Goal: Task Accomplishment & Management: Use online tool/utility

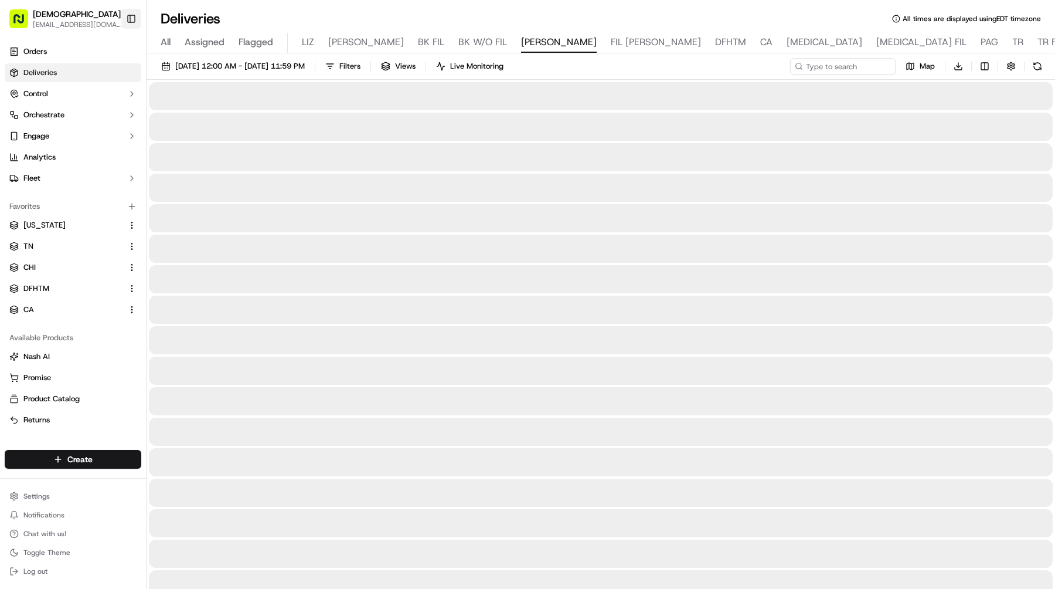
click at [135, 17] on button "Toggle Sidebar" at bounding box center [131, 19] width 20 height 20
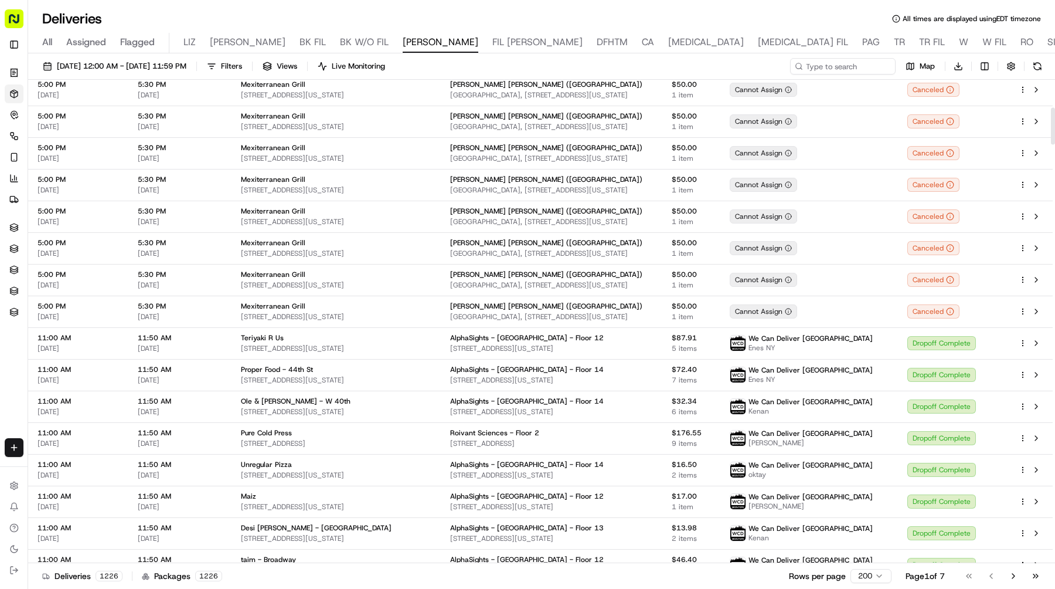
scroll to position [593, 0]
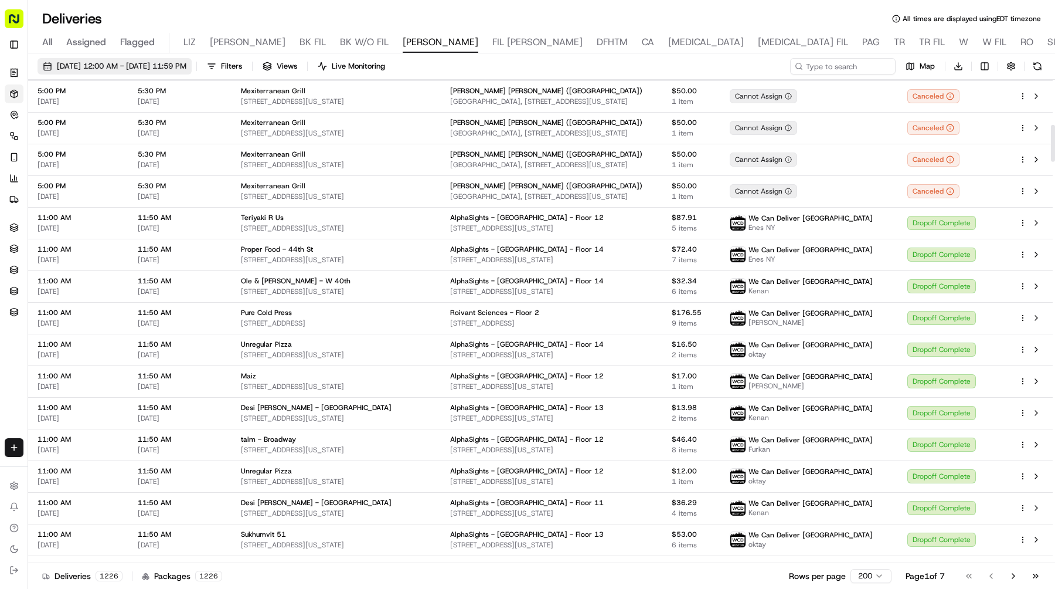
click at [186, 69] on span "[DATE] 12:00 AM - [DATE] 11:59 PM" at bounding box center [122, 66] width 130 height 11
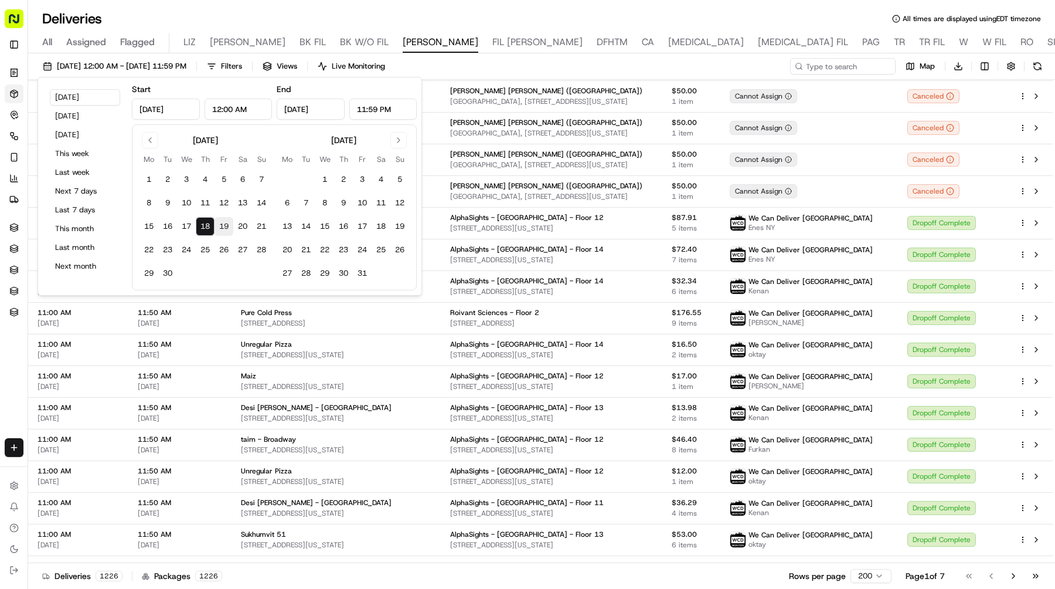
click at [223, 231] on button "19" at bounding box center [224, 226] width 19 height 19
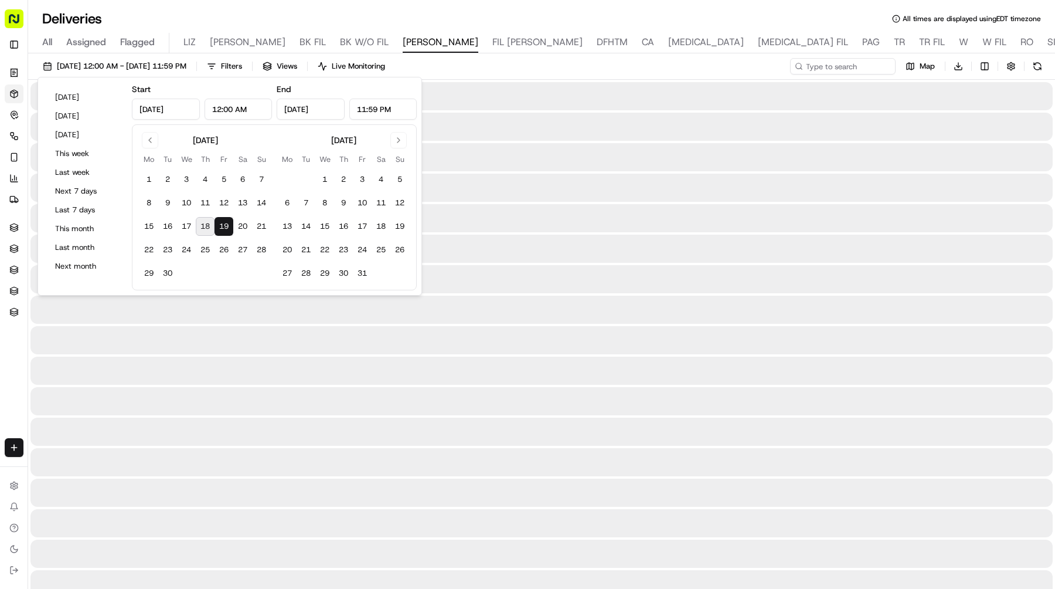
type input "[DATE]"
click at [223, 231] on button "19" at bounding box center [224, 226] width 19 height 19
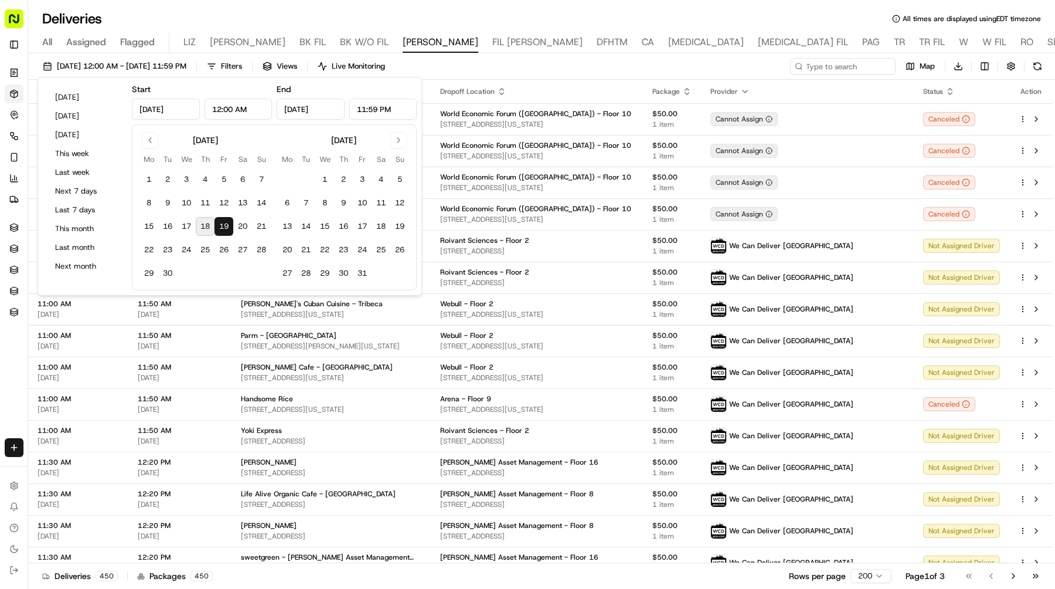
click at [633, 66] on div "[DATE] 12:00 AM - [DATE] 11:59 PM Filters Views Live Monitoring Map Download" at bounding box center [541, 69] width 1027 height 22
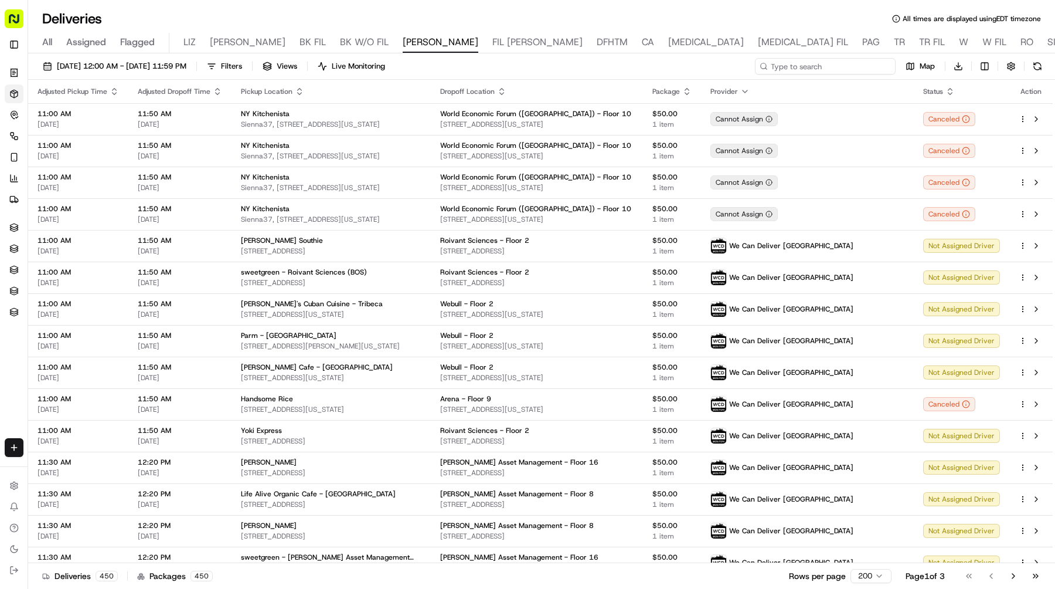
click at [819, 69] on input at bounding box center [825, 66] width 141 height 16
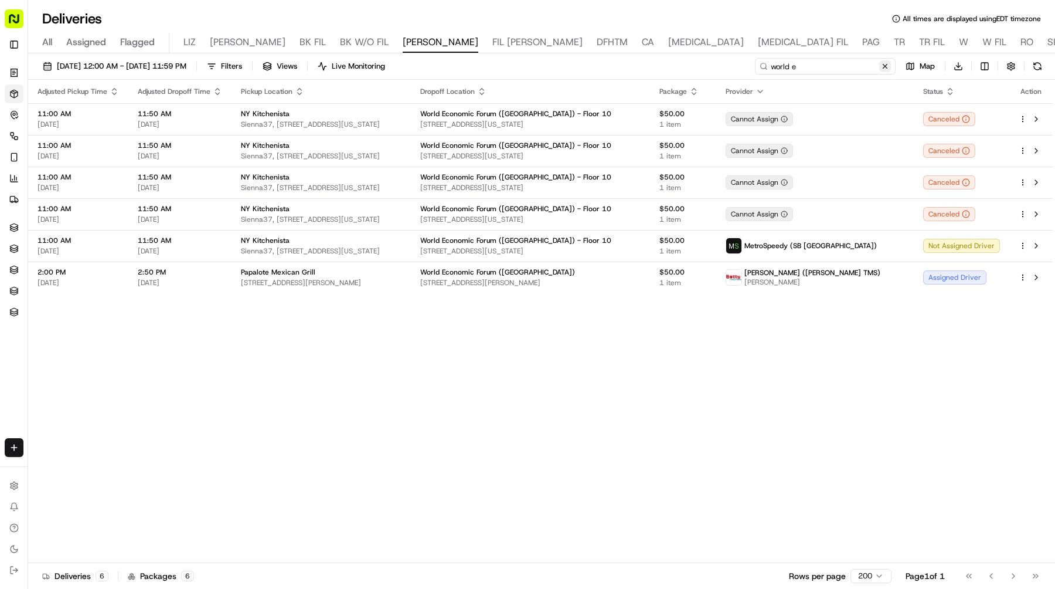
type input "world e"
click at [889, 63] on button at bounding box center [885, 66] width 12 height 12
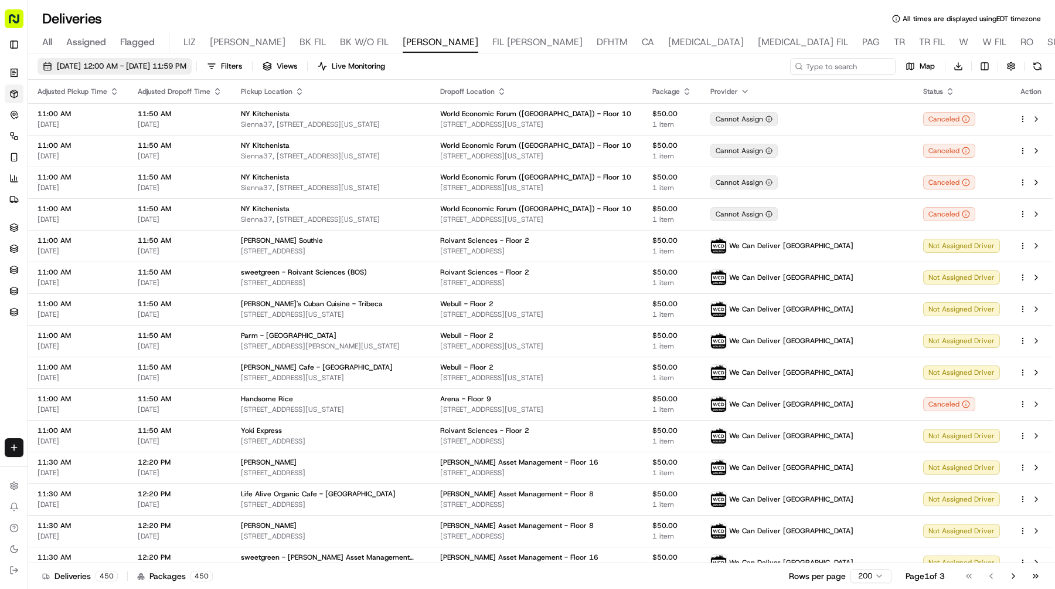
click at [192, 72] on button "[DATE] 12:00 AM - [DATE] 11:59 PM" at bounding box center [115, 66] width 154 height 16
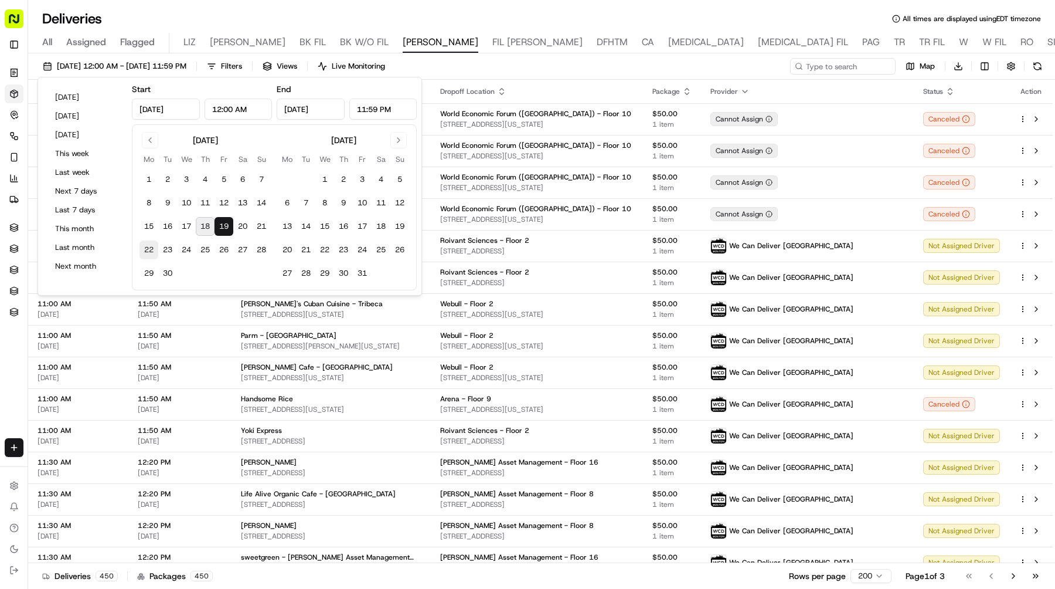
click at [151, 247] on button "22" at bounding box center [149, 249] width 19 height 19
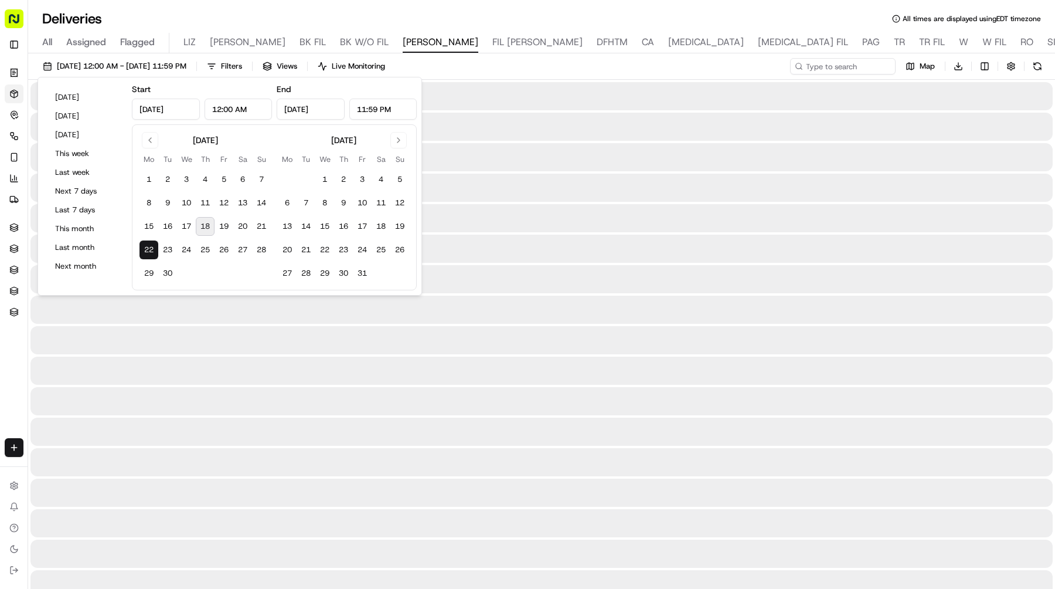
type input "[DATE]"
click at [151, 247] on button "22" at bounding box center [149, 249] width 19 height 19
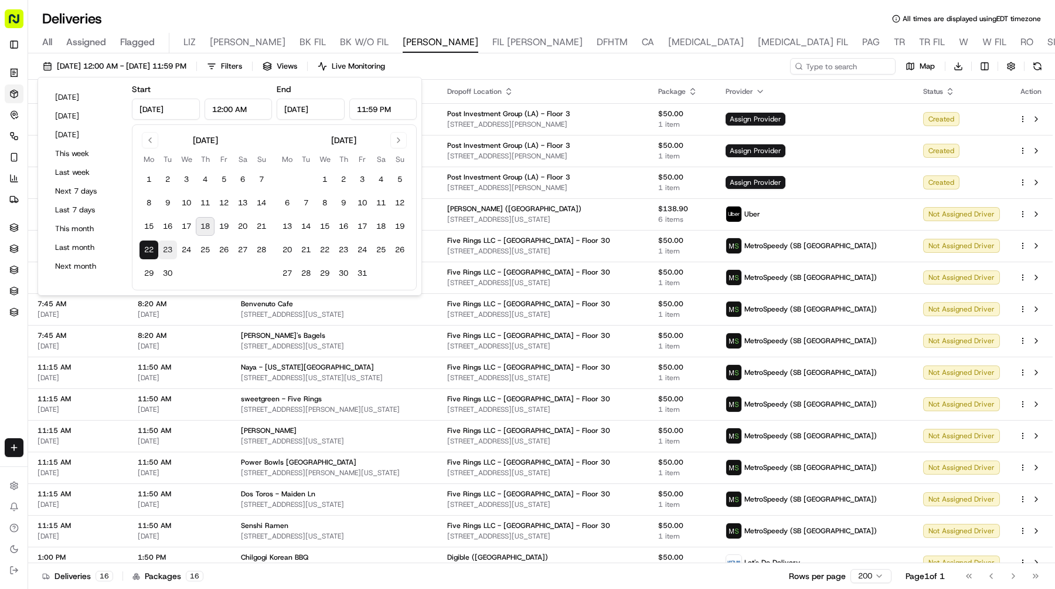
click at [168, 247] on button "23" at bounding box center [167, 249] width 19 height 19
type input "[DATE]"
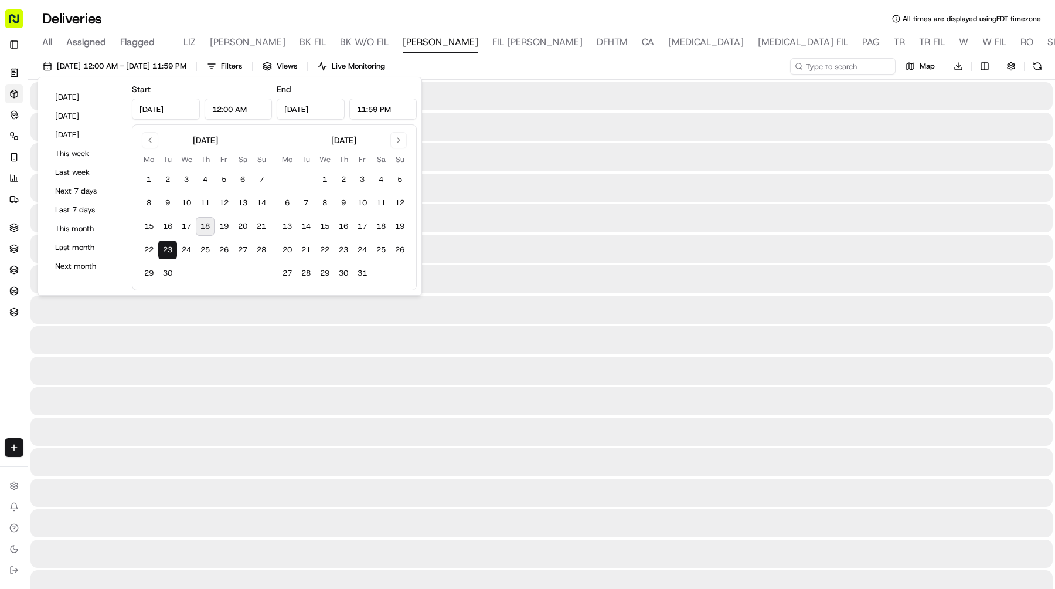
click at [168, 247] on button "23" at bounding box center [167, 249] width 19 height 19
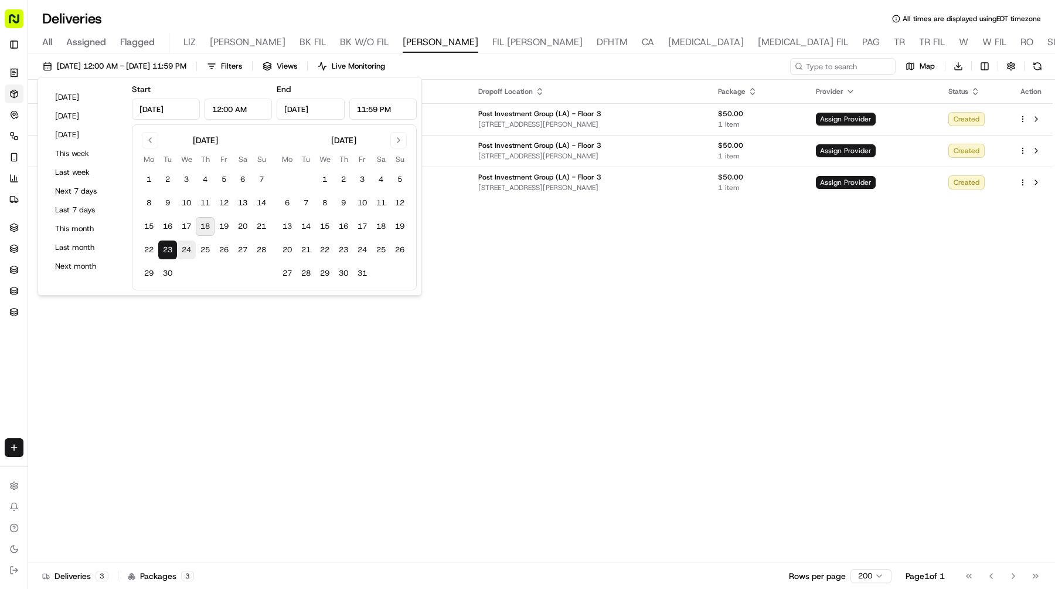
click at [184, 249] on button "24" at bounding box center [186, 249] width 19 height 19
type input "[DATE]"
click at [184, 249] on button "24" at bounding box center [186, 249] width 19 height 19
click at [202, 249] on button "25" at bounding box center [205, 249] width 19 height 19
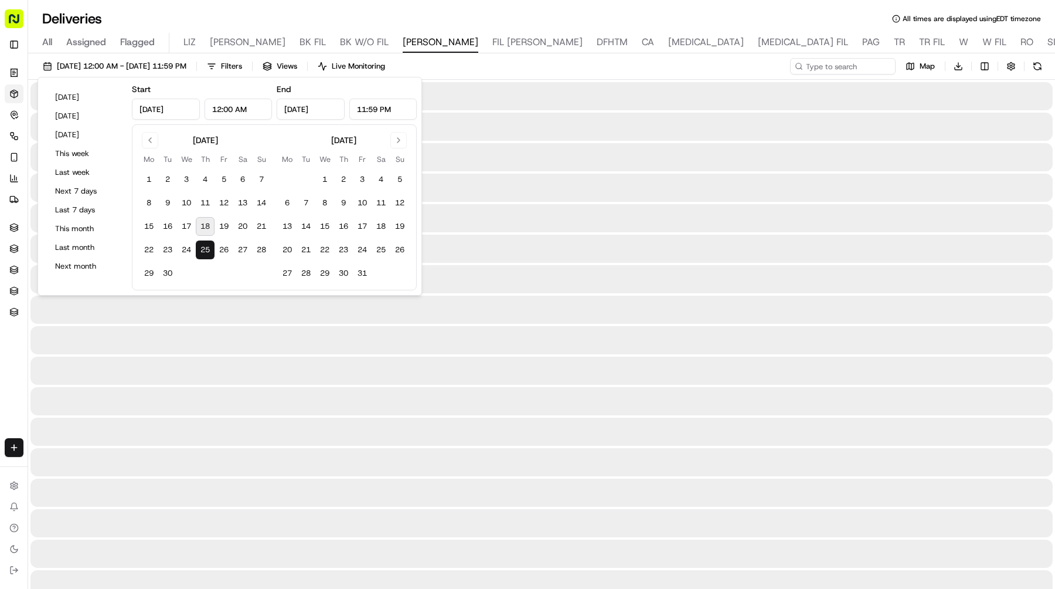
type input "[DATE]"
click at [202, 249] on button "25" at bounding box center [205, 249] width 19 height 19
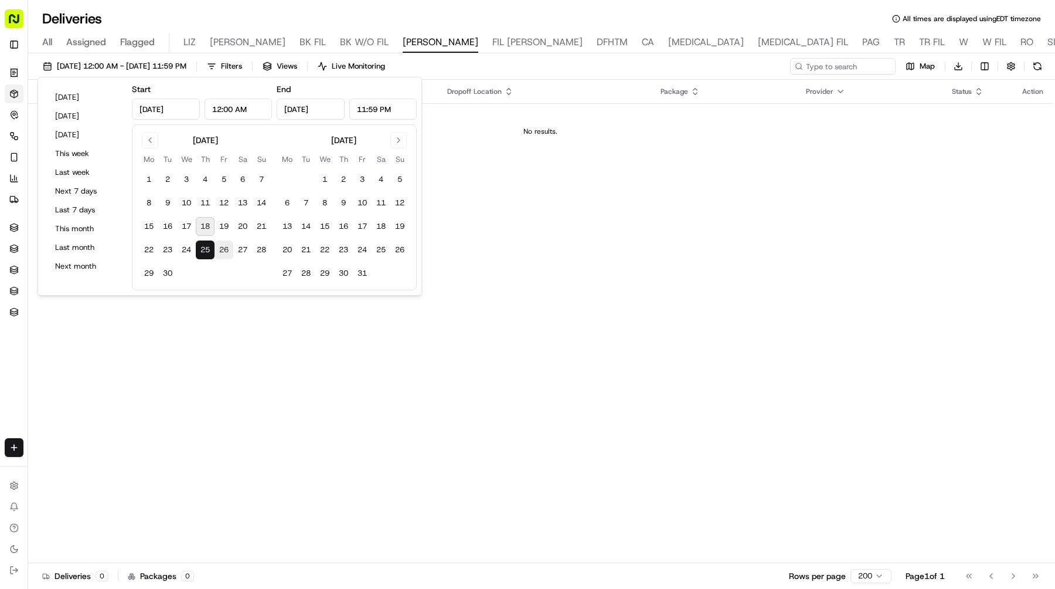
click at [223, 249] on button "26" at bounding box center [224, 249] width 19 height 19
type input "[DATE]"
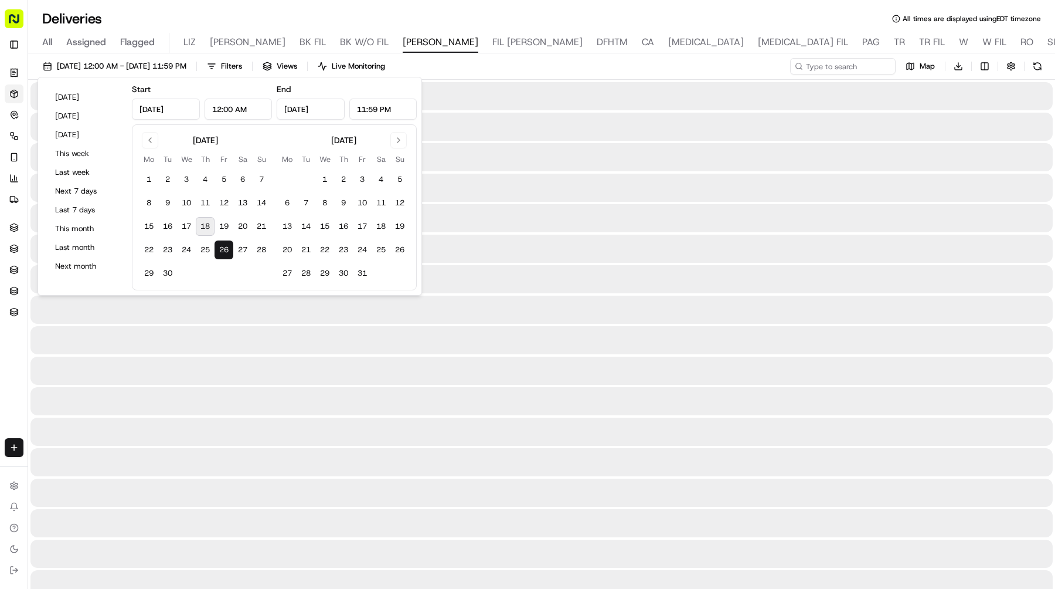
click at [223, 249] on button "26" at bounding box center [224, 249] width 19 height 19
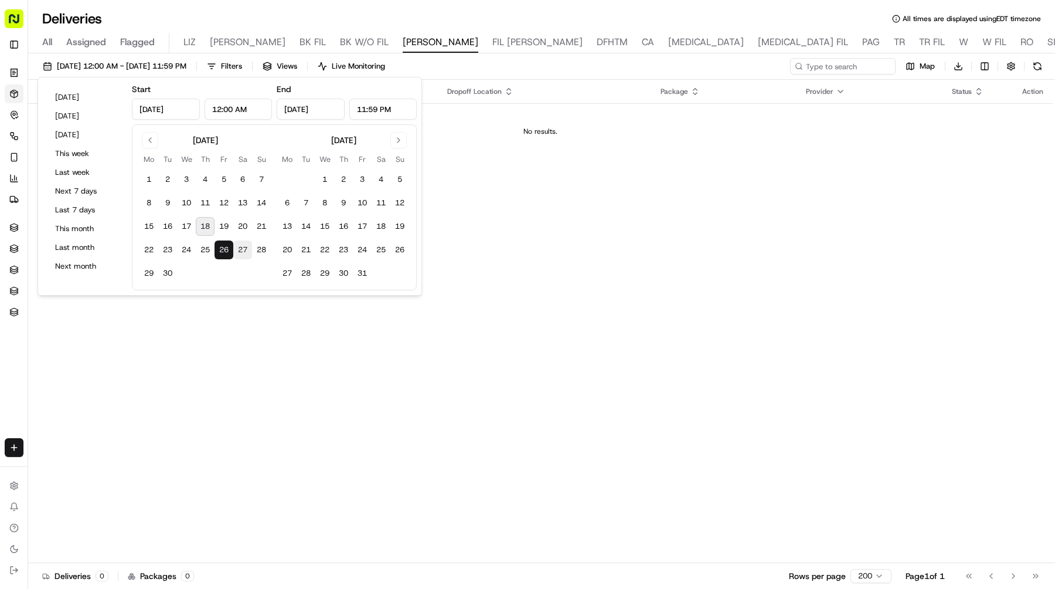
click at [241, 249] on button "27" at bounding box center [242, 249] width 19 height 19
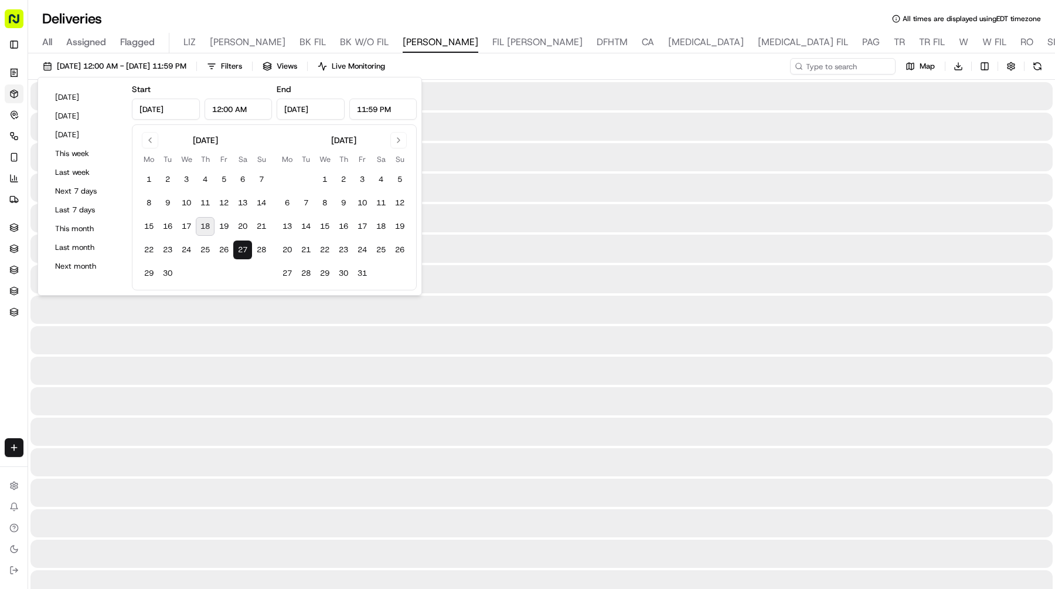
type input "[DATE]"
click at [241, 249] on button "27" at bounding box center [242, 249] width 19 height 19
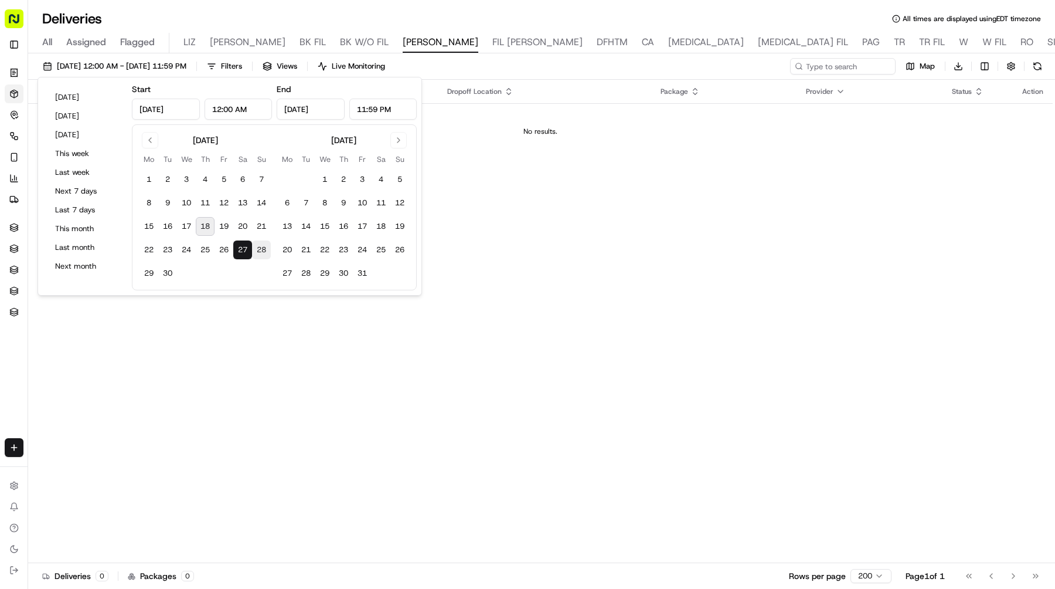
click at [263, 250] on button "28" at bounding box center [261, 249] width 19 height 19
type input "[DATE]"
click at [141, 250] on button "22" at bounding box center [149, 249] width 19 height 19
type input "[DATE]"
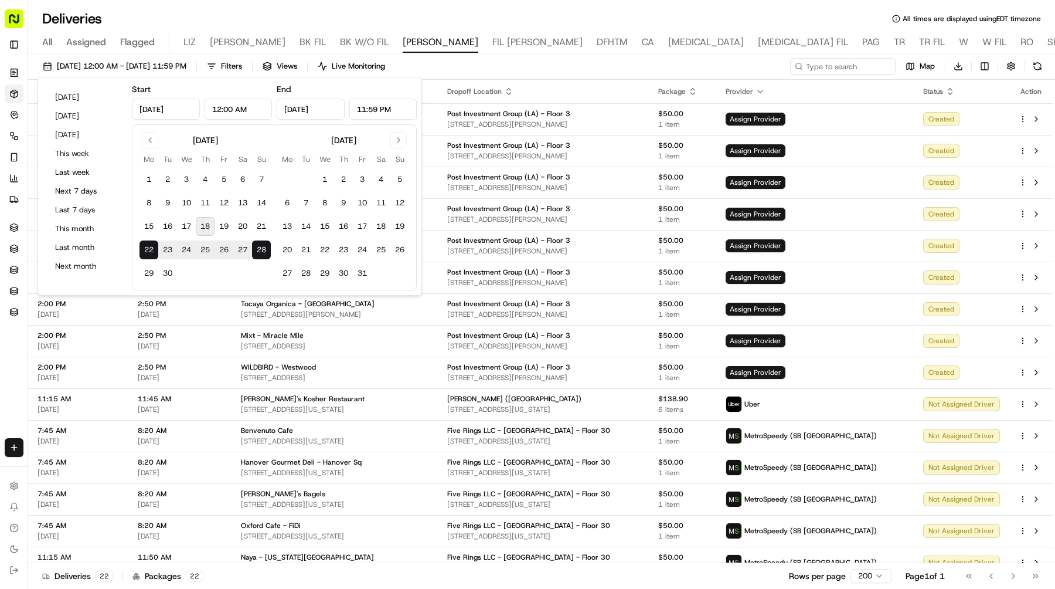
click at [152, 247] on button "22" at bounding box center [149, 249] width 19 height 19
type input "[DATE]"
click at [152, 247] on button "22" at bounding box center [149, 249] width 19 height 19
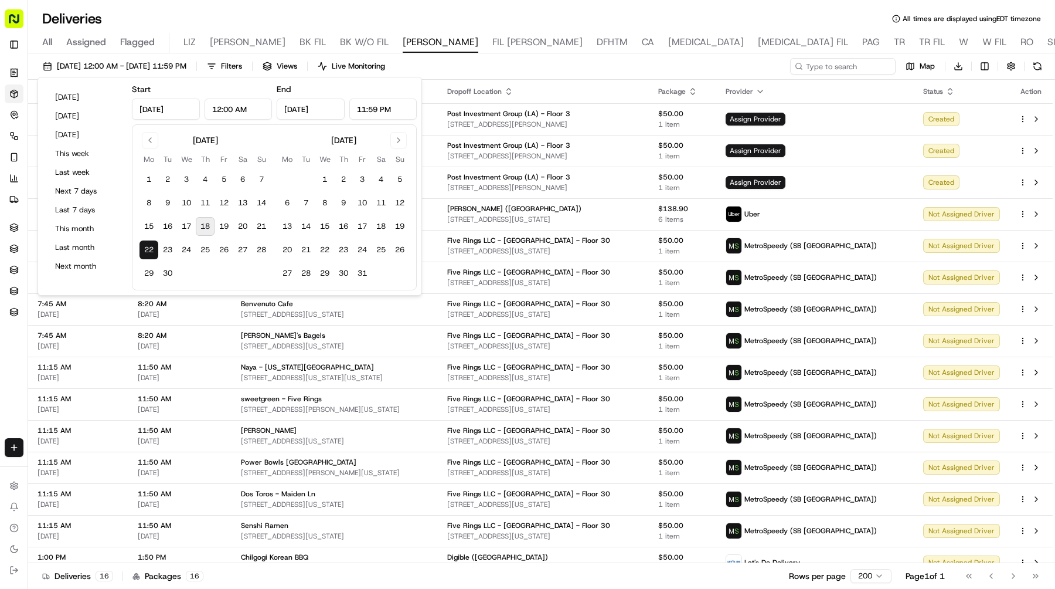
click at [471, 66] on div "[DATE] 12:00 AM - [DATE] 11:59 PM Filters Views Live Monitoring Map Download" at bounding box center [541, 69] width 1027 height 22
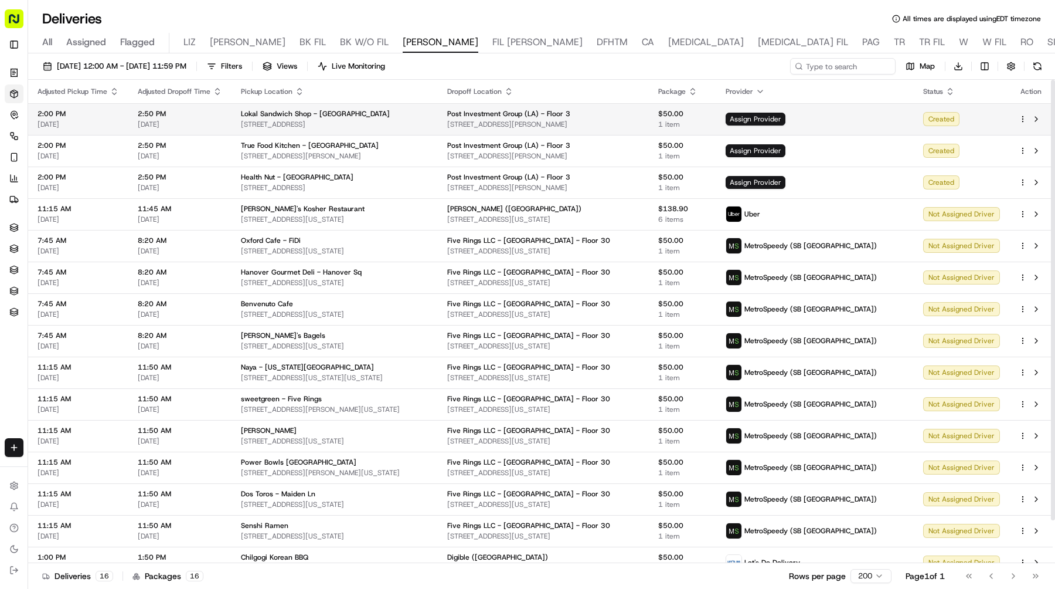
drag, startPoint x: 380, startPoint y: 130, endPoint x: 237, endPoint y: 127, distance: 143.1
click at [237, 127] on td "Lokal Sandwich Shop - [GEOGRAPHIC_DATA] [STREET_ADDRESS]" at bounding box center [335, 119] width 206 height 32
copy span "[STREET_ADDRESS]"
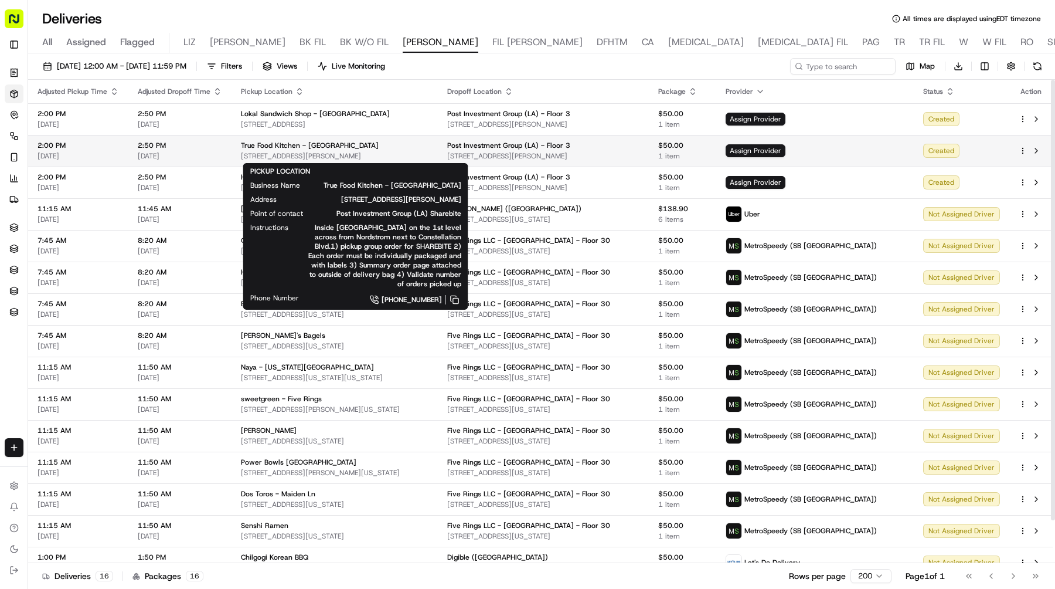
drag, startPoint x: 380, startPoint y: 155, endPoint x: 240, endPoint y: 155, distance: 140.1
click at [241, 155] on span "[STREET_ADDRESS][PERSON_NAME]" at bounding box center [335, 155] width 188 height 9
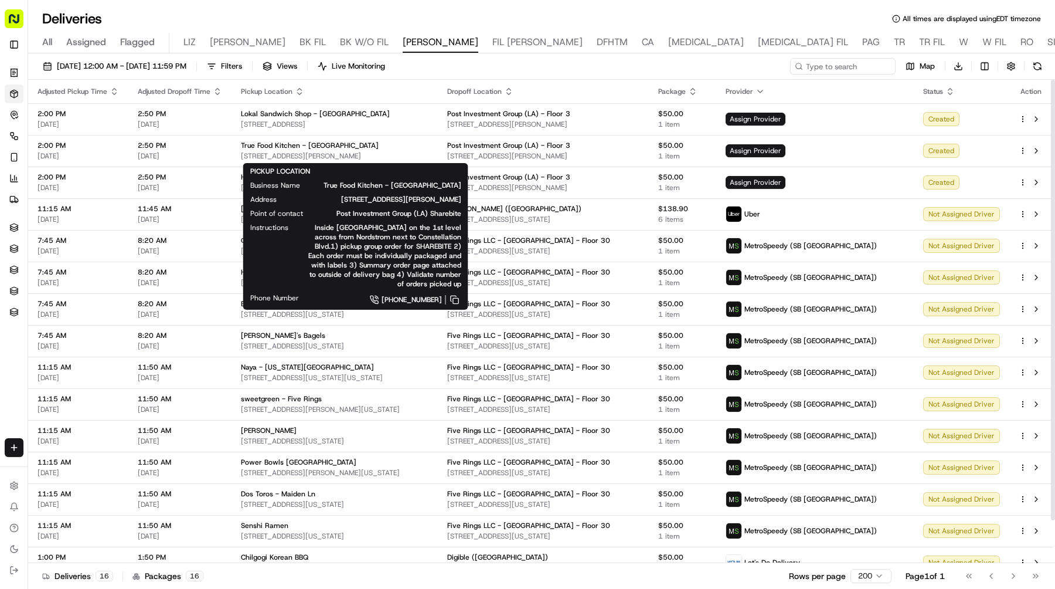
copy span "[STREET_ADDRESS][PERSON_NAME]"
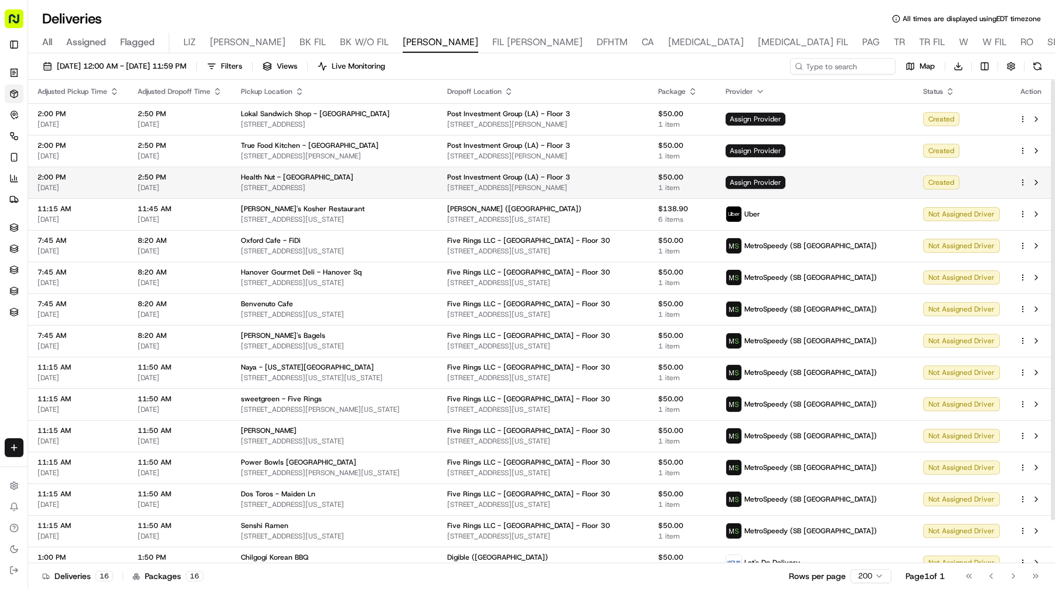
drag, startPoint x: 399, startPoint y: 189, endPoint x: 234, endPoint y: 189, distance: 164.7
click at [234, 189] on td "Health Nut - [GEOGRAPHIC_DATA][STREET_ADDRESS][GEOGRAPHIC_DATA]" at bounding box center [335, 182] width 206 height 32
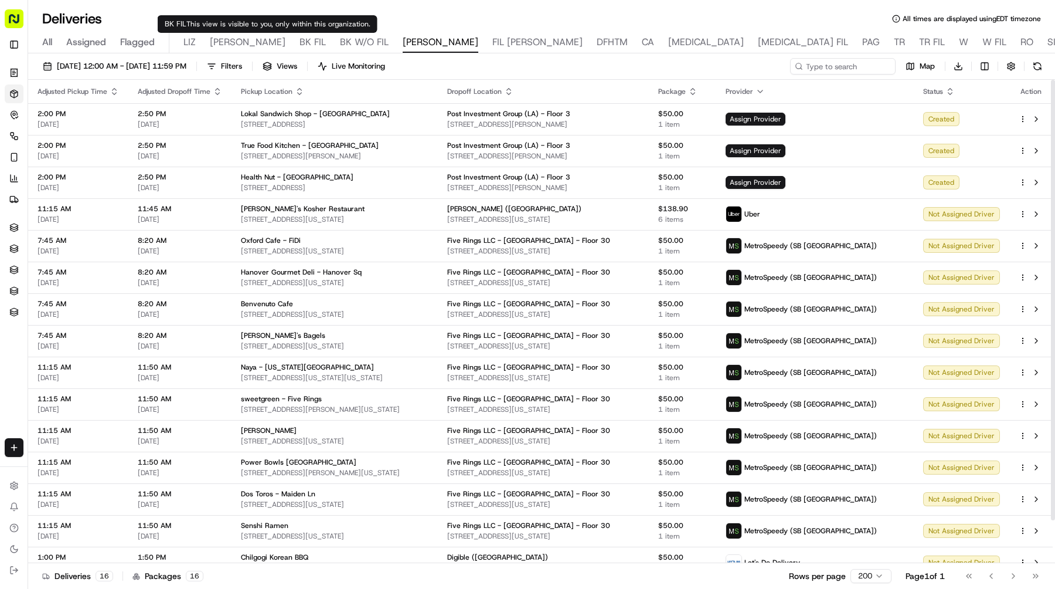
copy span "[STREET_ADDRESS]"
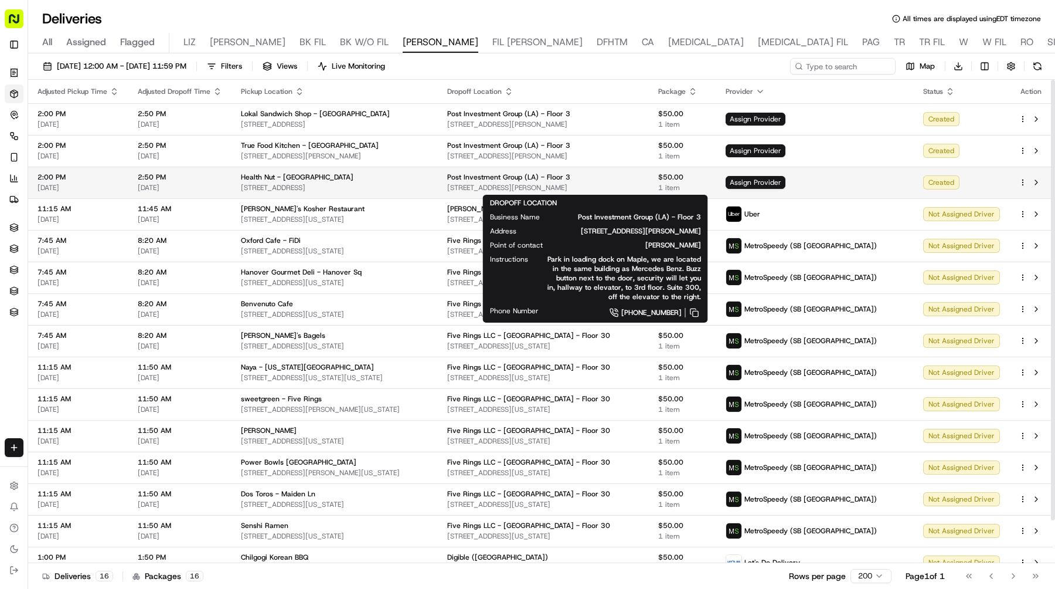
drag, startPoint x: 657, startPoint y: 183, endPoint x: 489, endPoint y: 182, distance: 167.7
click at [489, 182] on div "Post Investment Group ([GEOGRAPHIC_DATA]) - Floor 3 [STREET_ADDRESS][PERSON_NAM…" at bounding box center [543, 182] width 192 height 20
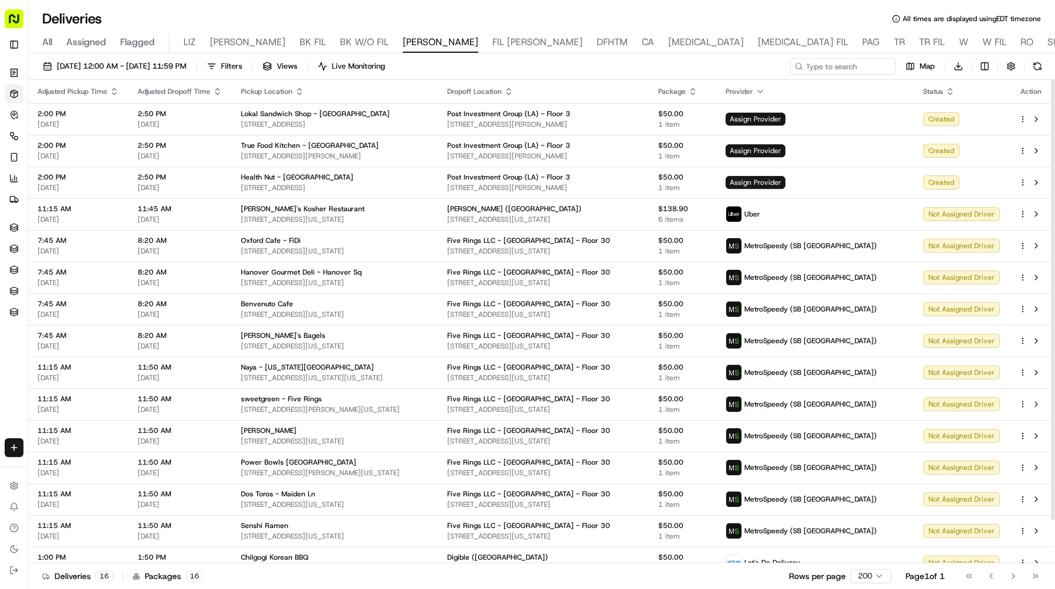
copy span "[STREET_ADDRESS][PERSON_NAME]"
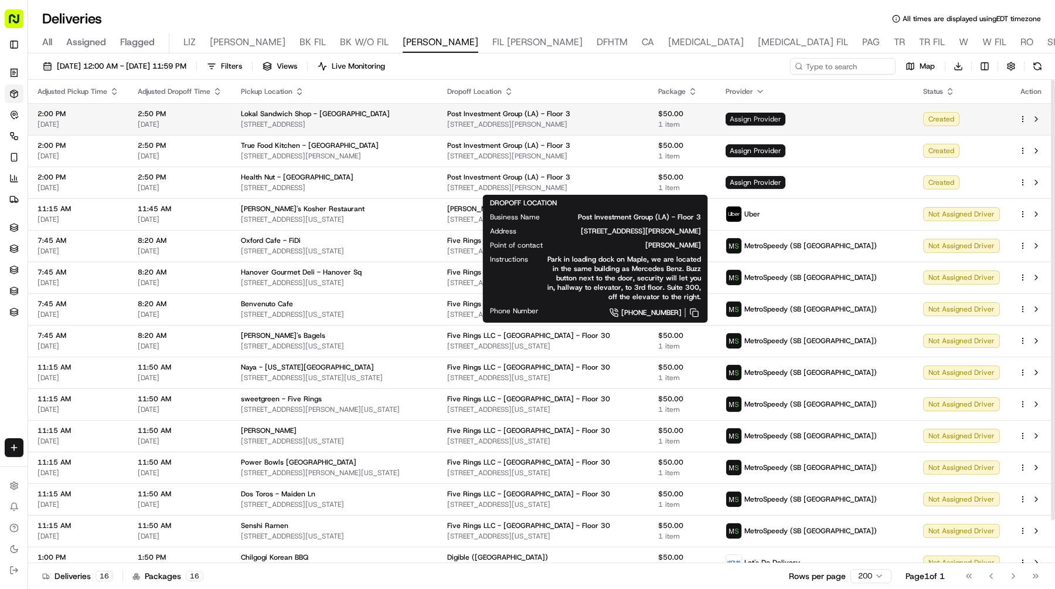
click at [785, 117] on span "Assign Provider" at bounding box center [756, 119] width 60 height 13
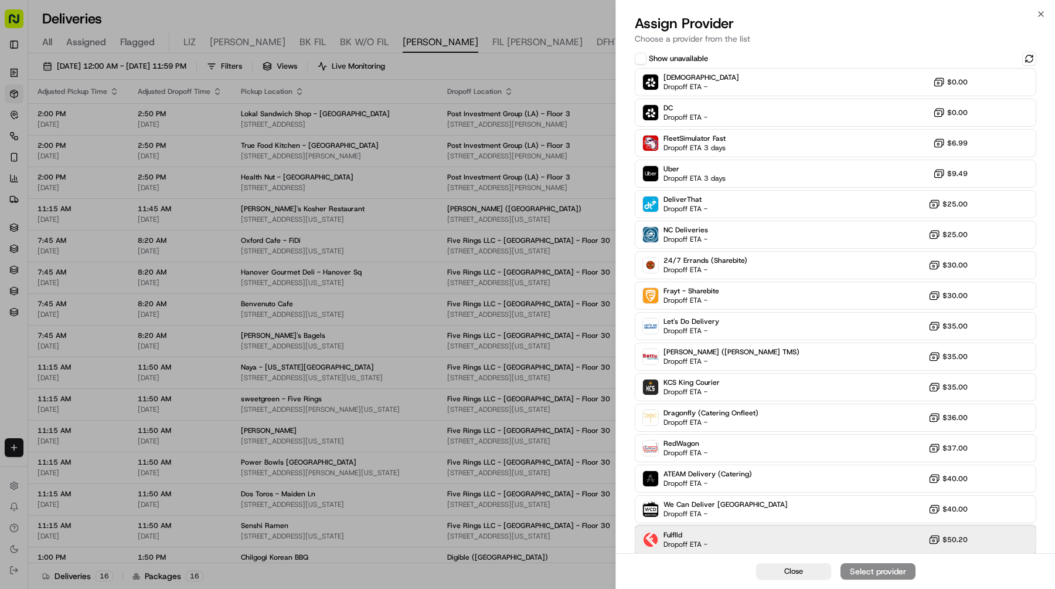
click at [824, 540] on div "Fulflld Dropoff ETA - $50.20" at bounding box center [836, 539] width 402 height 28
click at [859, 570] on div "Assign Provider" at bounding box center [877, 571] width 57 height 12
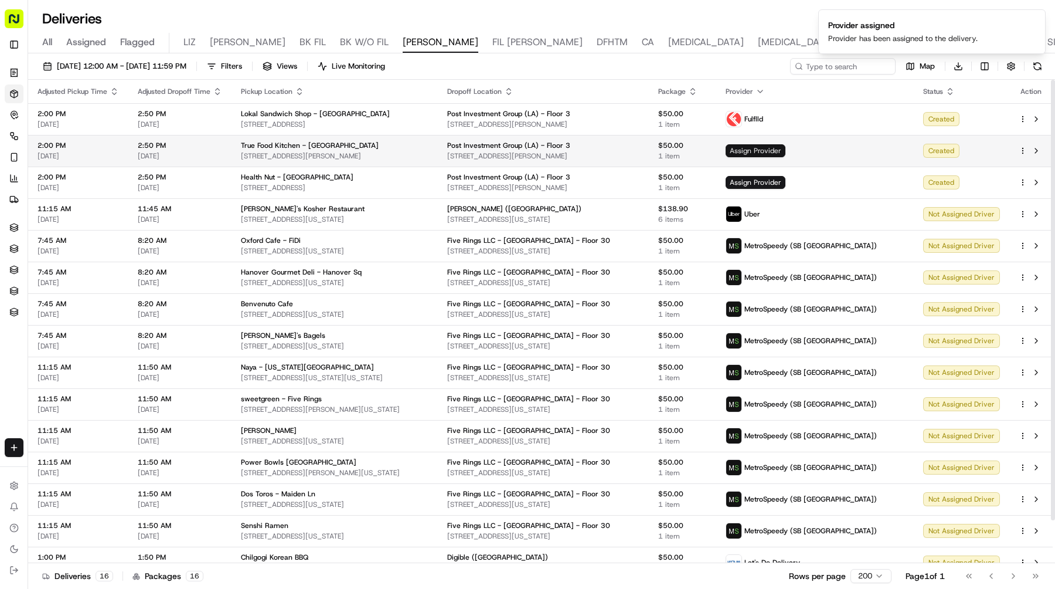
click at [785, 152] on span "Assign Provider" at bounding box center [756, 150] width 60 height 13
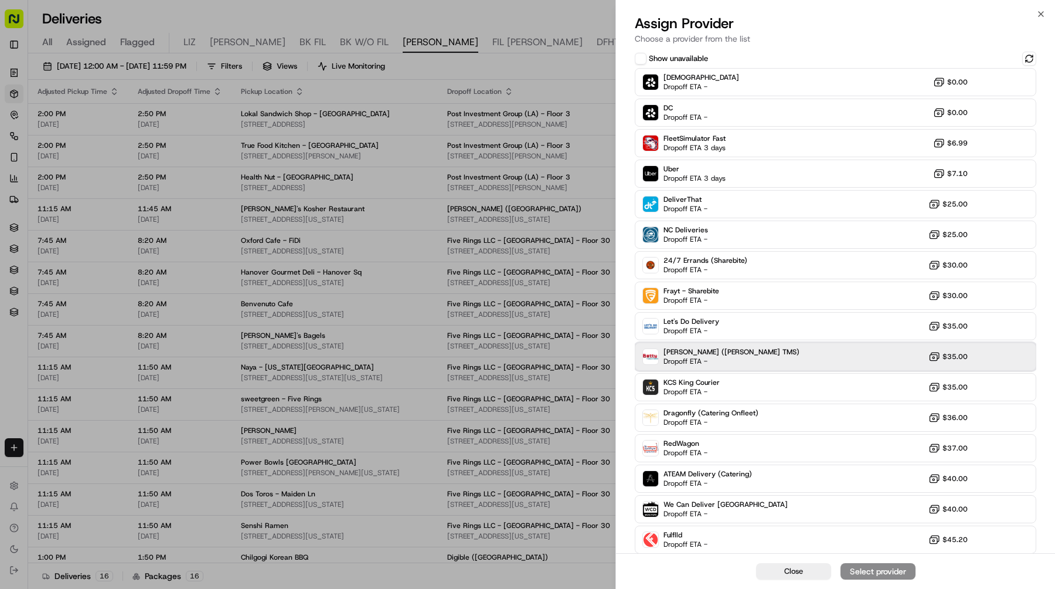
click at [749, 353] on div "[PERSON_NAME] ([PERSON_NAME] TMS) Dropoff ETA - $35.00" at bounding box center [836, 356] width 402 height 28
click at [858, 570] on div "Assign Provider" at bounding box center [877, 571] width 57 height 12
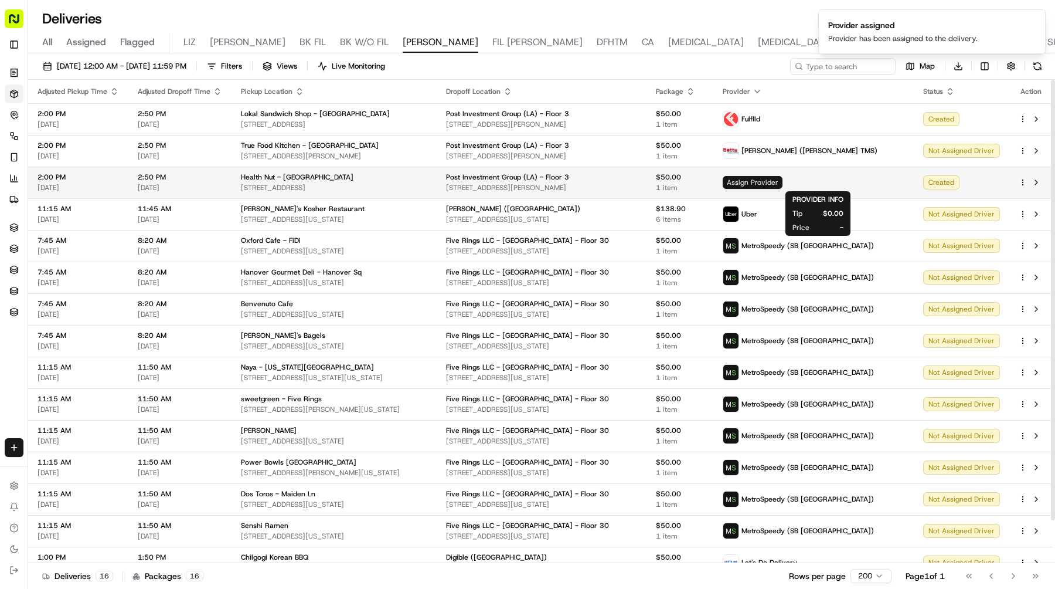
click at [783, 181] on span "Assign Provider" at bounding box center [753, 182] width 60 height 13
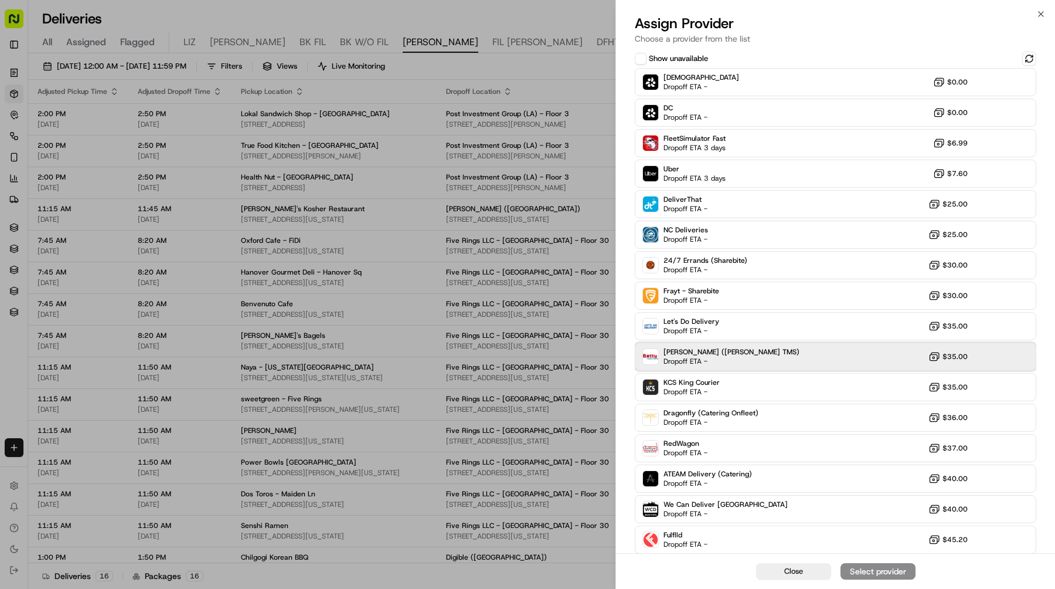
click at [718, 349] on span "[PERSON_NAME] ([PERSON_NAME] TMS)" at bounding box center [732, 351] width 136 height 9
click at [852, 572] on div "Assign Provider" at bounding box center [877, 571] width 57 height 12
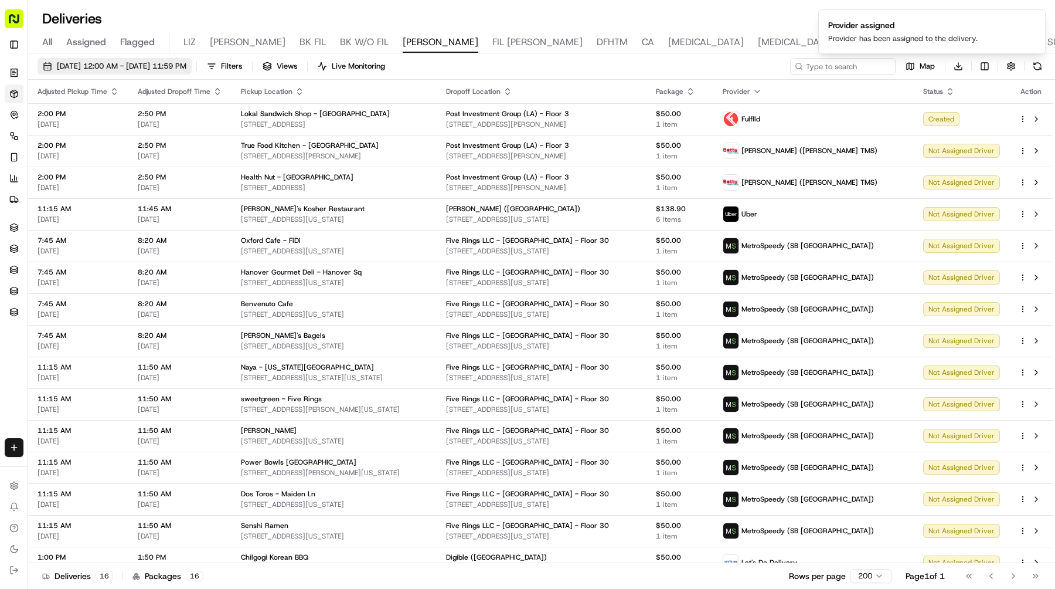
click at [158, 63] on span "[DATE] 12:00 AM - [DATE] 11:59 PM" at bounding box center [122, 66] width 130 height 11
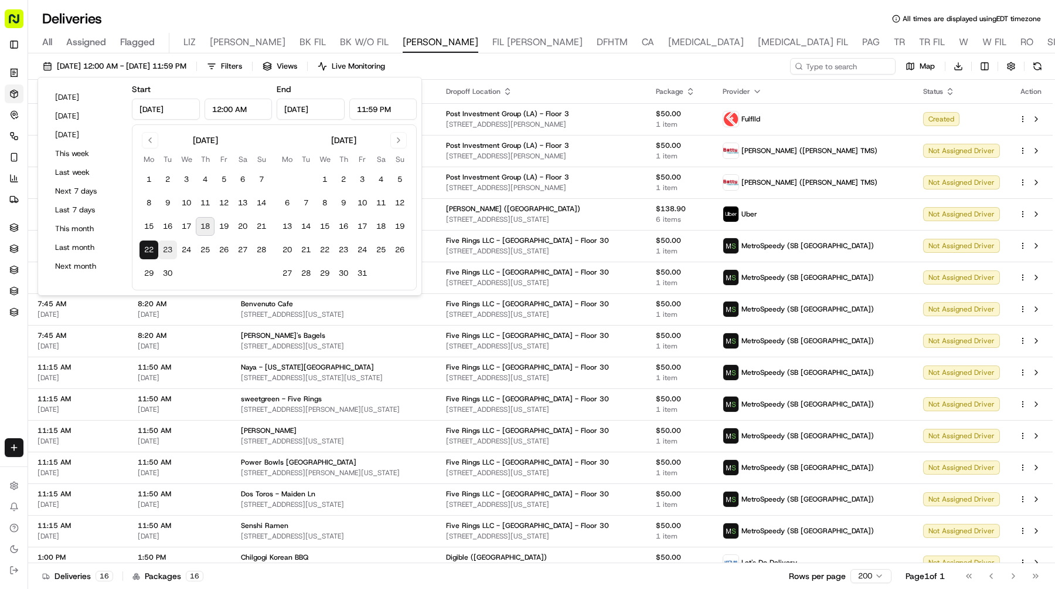
click at [175, 250] on button "23" at bounding box center [167, 249] width 19 height 19
type input "[DATE]"
click at [175, 250] on button "23" at bounding box center [167, 249] width 19 height 19
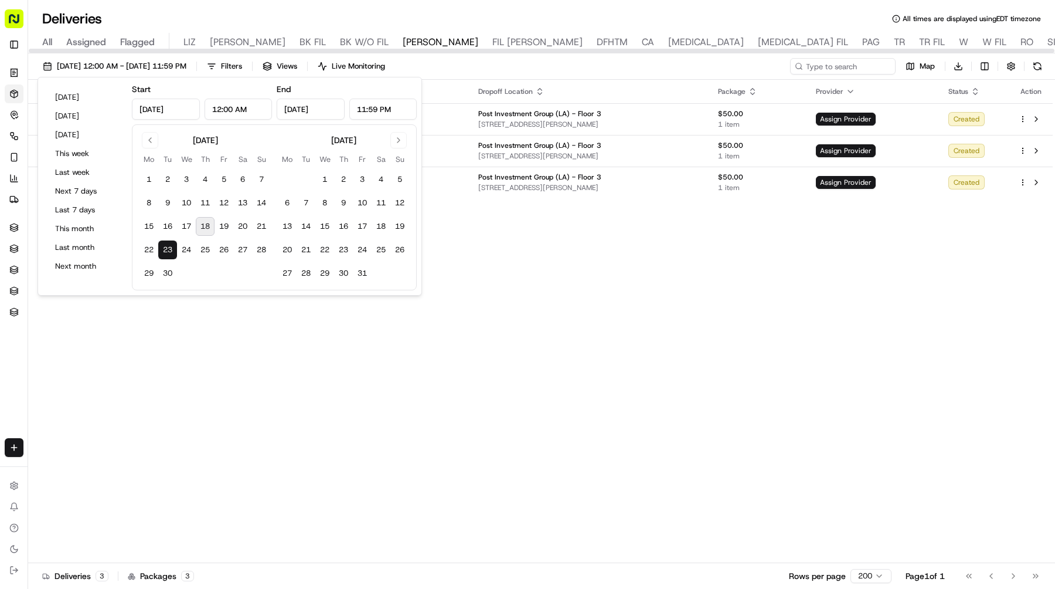
click at [498, 261] on div "Adjusted Pickup Time Adjusted Dropoff Time Pickup Location Dropoff Location Pac…" at bounding box center [540, 321] width 1025 height 483
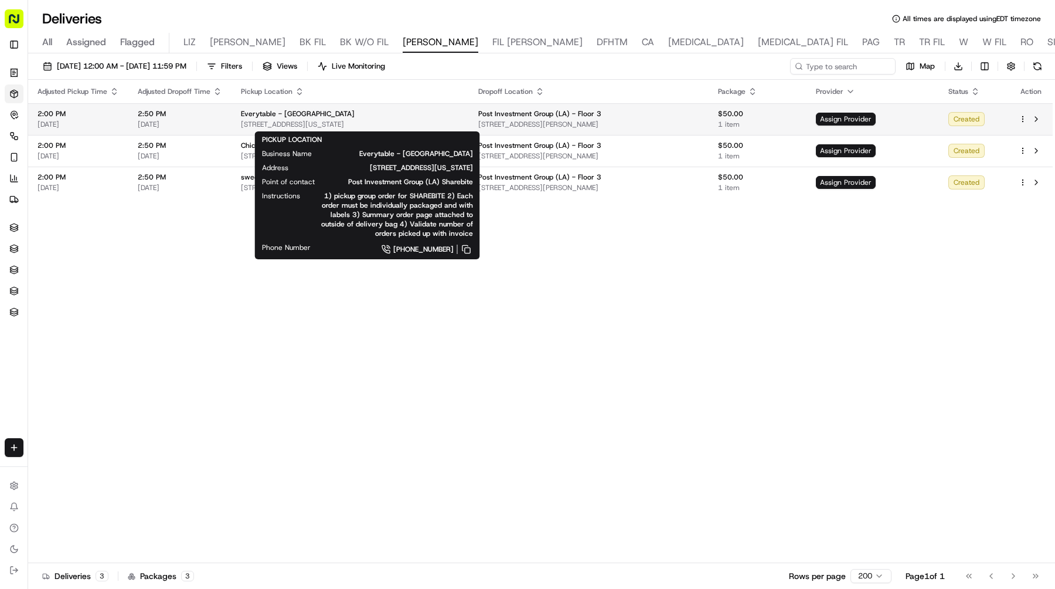
drag, startPoint x: 426, startPoint y: 127, endPoint x: 239, endPoint y: 127, distance: 186.4
click at [239, 127] on td "Everytable - [GEOGRAPHIC_DATA] [STREET_ADDRESS][US_STATE]" at bounding box center [350, 119] width 237 height 32
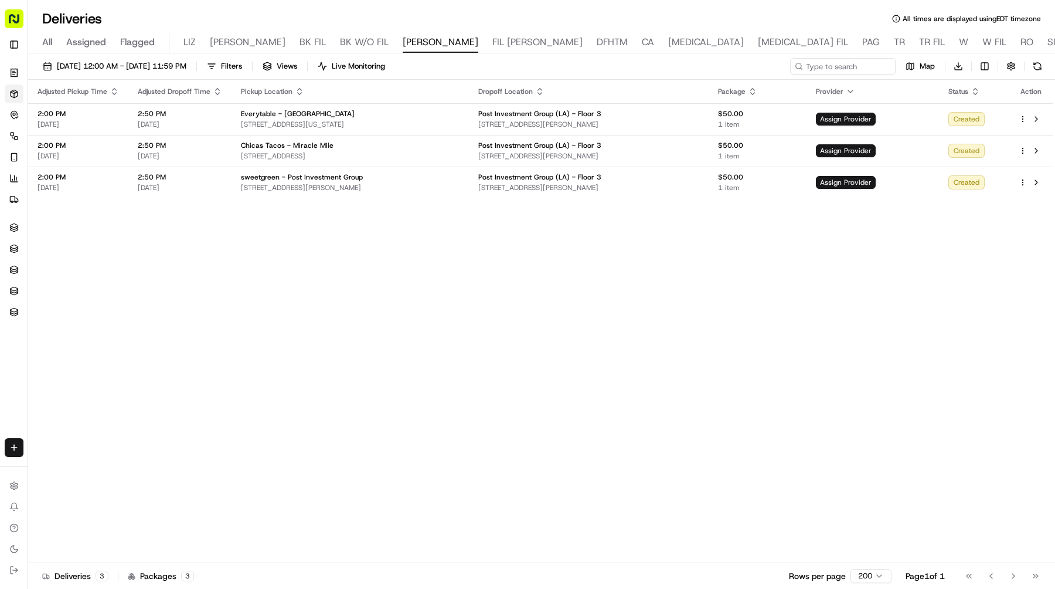
copy span "[STREET_ADDRESS][US_STATE]"
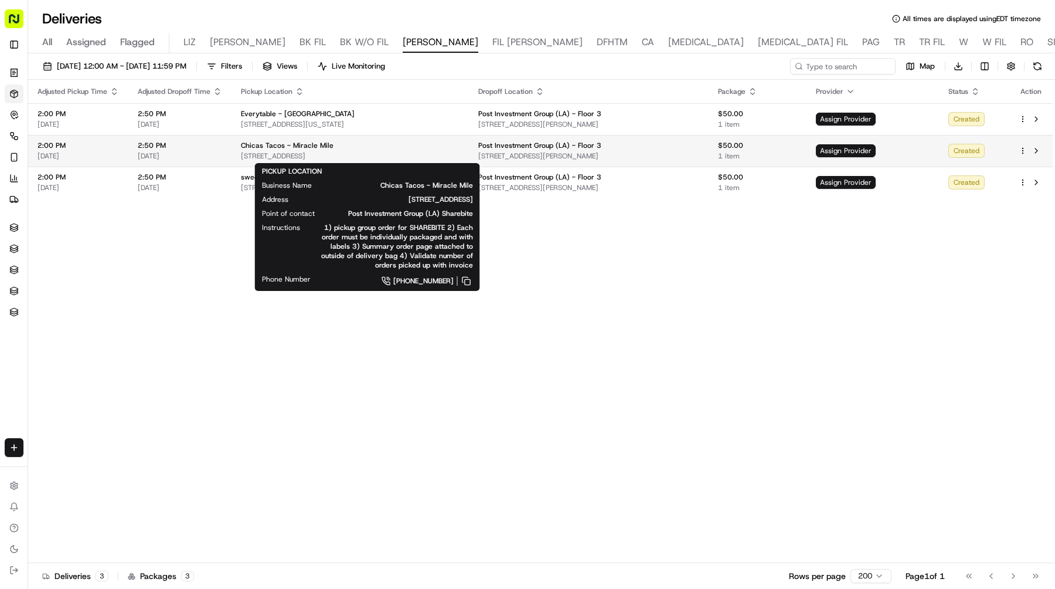
drag, startPoint x: 399, startPoint y: 155, endPoint x: 234, endPoint y: 158, distance: 165.3
click at [234, 158] on td "Chicas Tacos - Miracle Mile [STREET_ADDRESS]" at bounding box center [350, 151] width 237 height 32
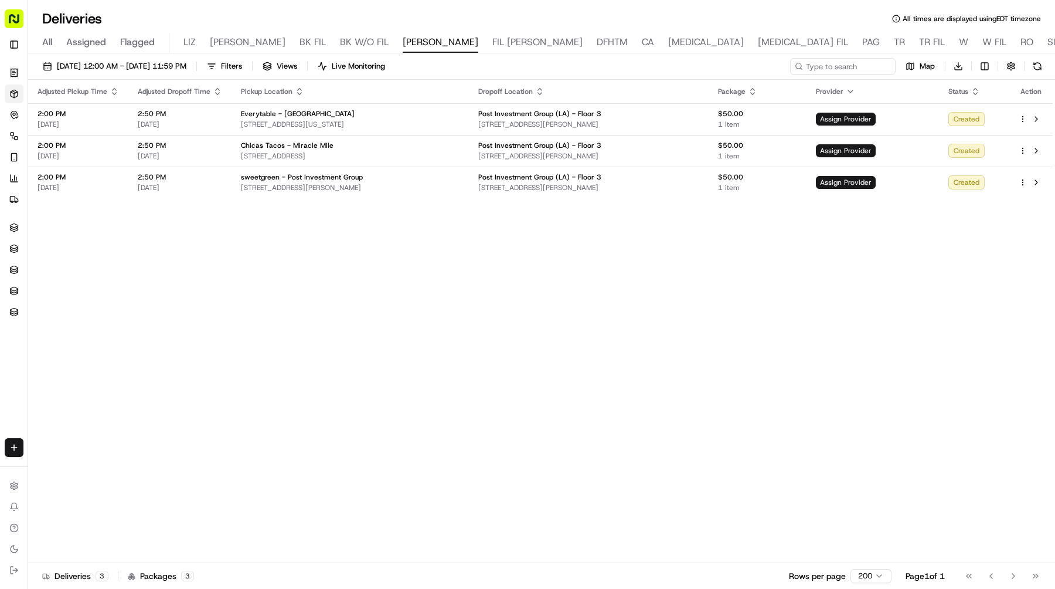
copy span "[STREET_ADDRESS]"
drag, startPoint x: 397, startPoint y: 192, endPoint x: 234, endPoint y: 187, distance: 163.6
click at [234, 187] on td "sweetgreen - Post Investment Group [STREET_ADDRESS][PERSON_NAME]" at bounding box center [350, 182] width 237 height 32
copy span "[STREET_ADDRESS][PERSON_NAME]"
drag, startPoint x: 678, startPoint y: 192, endPoint x: 514, endPoint y: 188, distance: 164.2
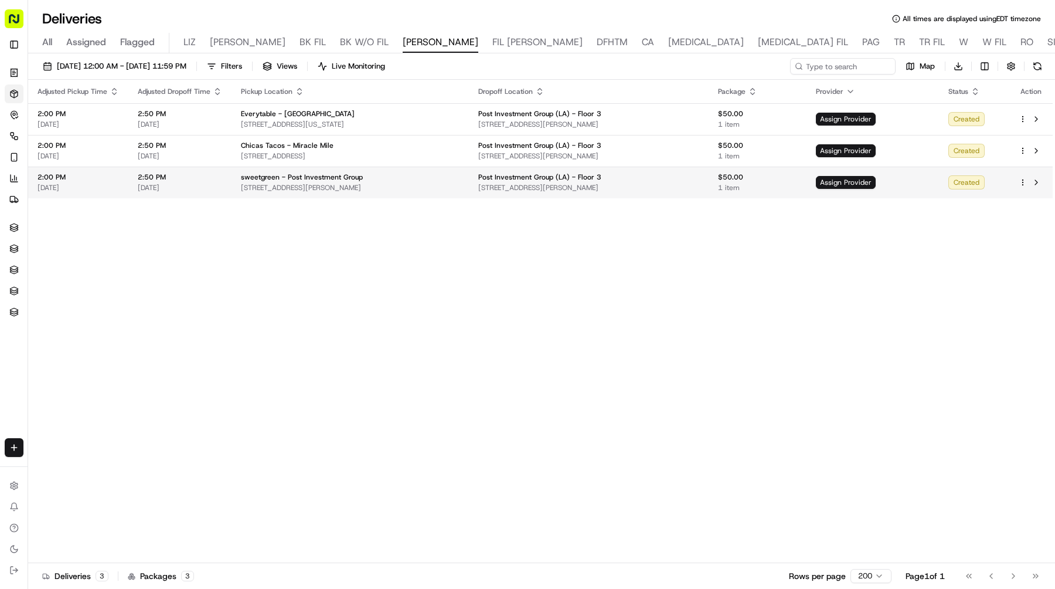
click at [514, 188] on span "[STREET_ADDRESS][PERSON_NAME]" at bounding box center [588, 187] width 221 height 9
copy span "[STREET_ADDRESS][PERSON_NAME]"
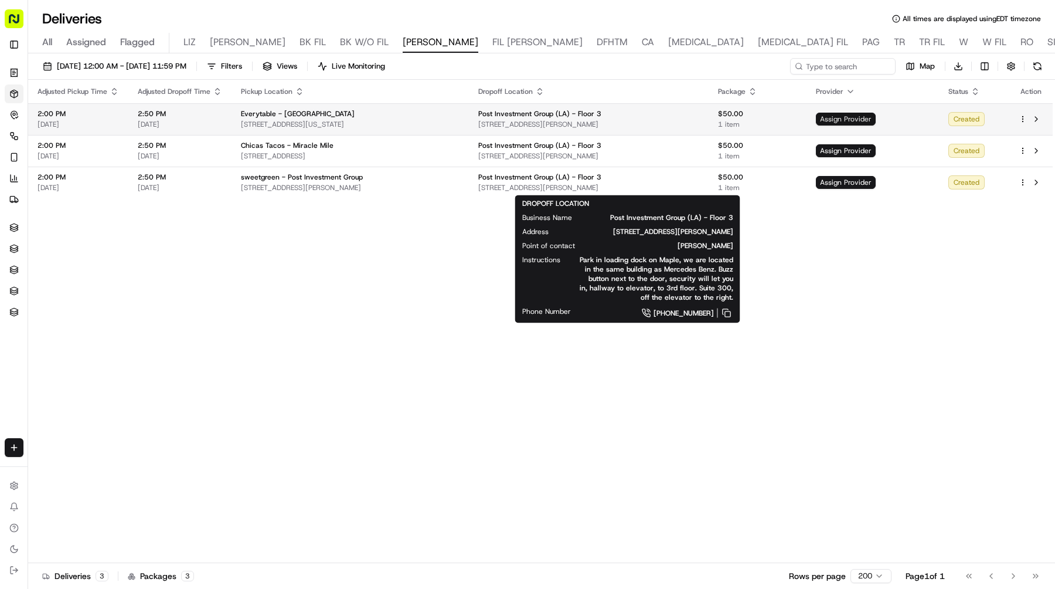
click at [852, 115] on span "Assign Provider" at bounding box center [846, 119] width 60 height 13
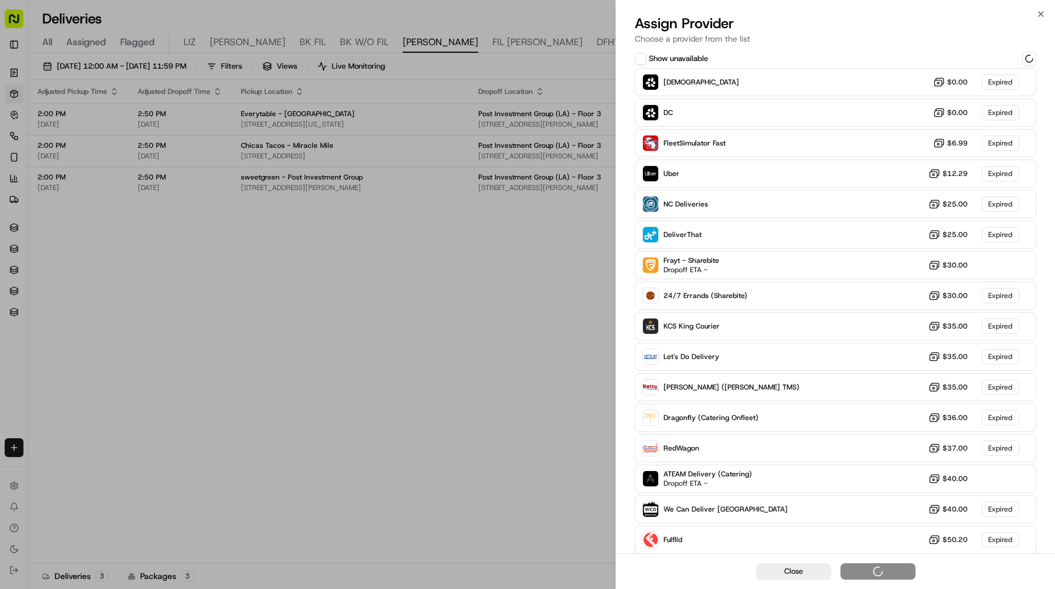
scroll to position [3, 0]
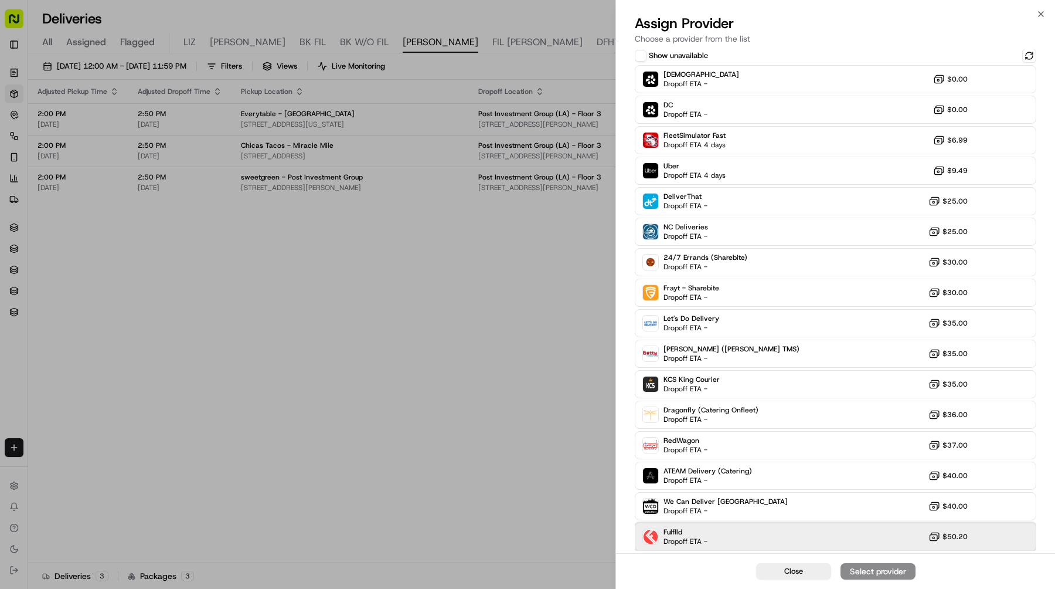
click at [852, 536] on div "Fulflld Dropoff ETA - $50.20" at bounding box center [836, 536] width 402 height 28
click at [873, 568] on div "Assign Provider" at bounding box center [877, 571] width 57 height 12
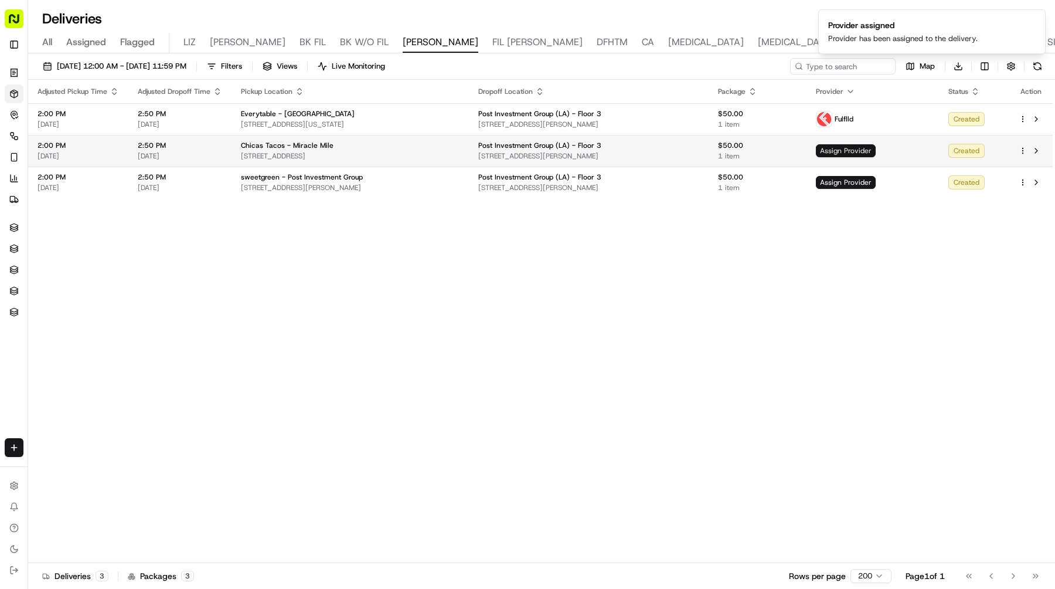
click at [862, 148] on span "Assign Provider" at bounding box center [846, 150] width 60 height 13
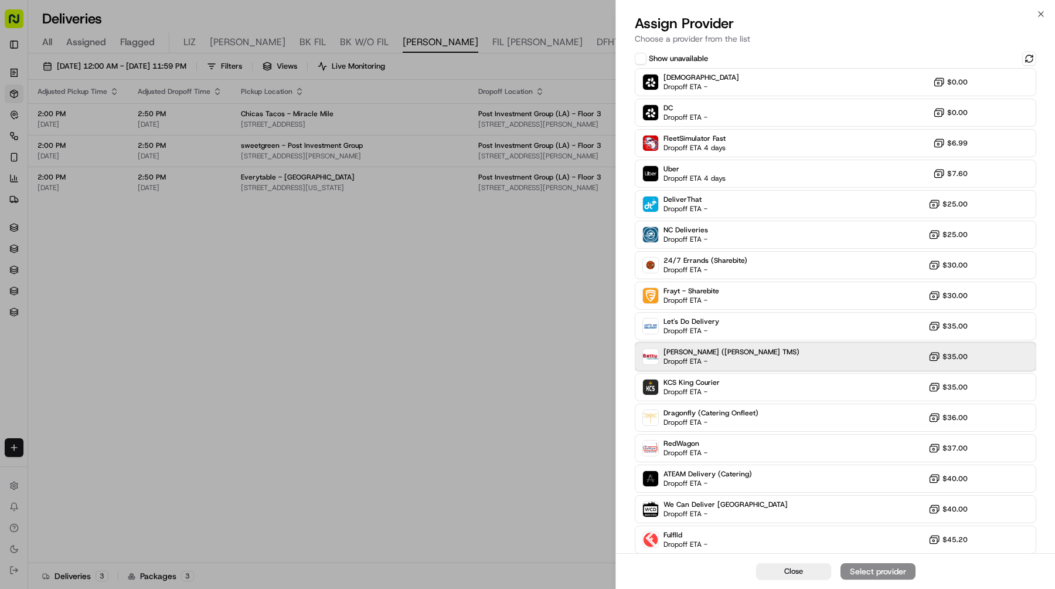
click at [753, 359] on div "[PERSON_NAME] ([PERSON_NAME] TMS) Dropoff ETA - $35.00" at bounding box center [836, 356] width 402 height 28
click at [857, 566] on div "Assign Provider" at bounding box center [877, 571] width 57 height 12
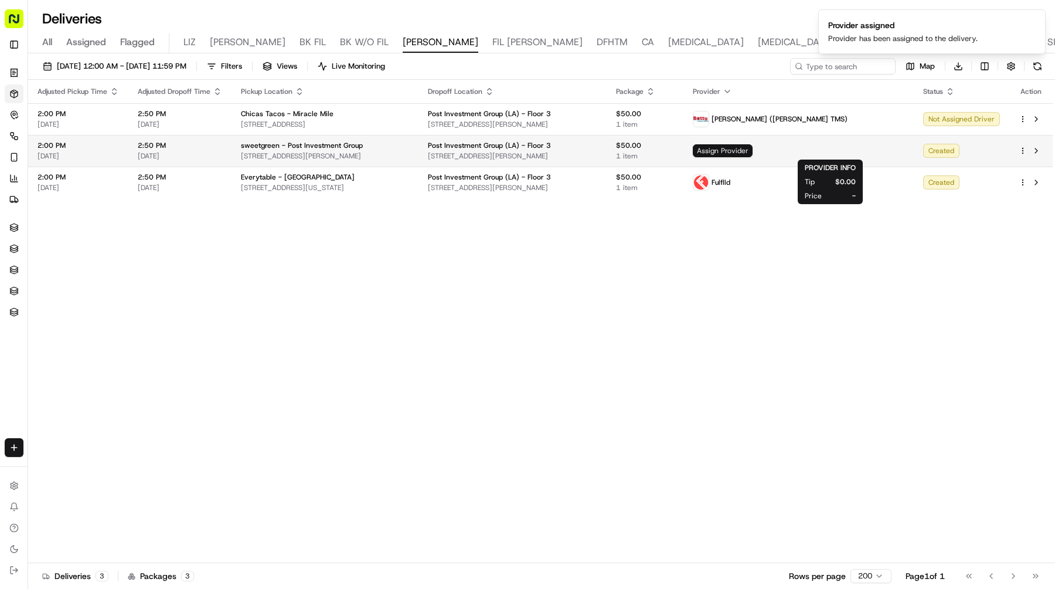
click at [753, 151] on span "Assign Provider" at bounding box center [723, 150] width 60 height 13
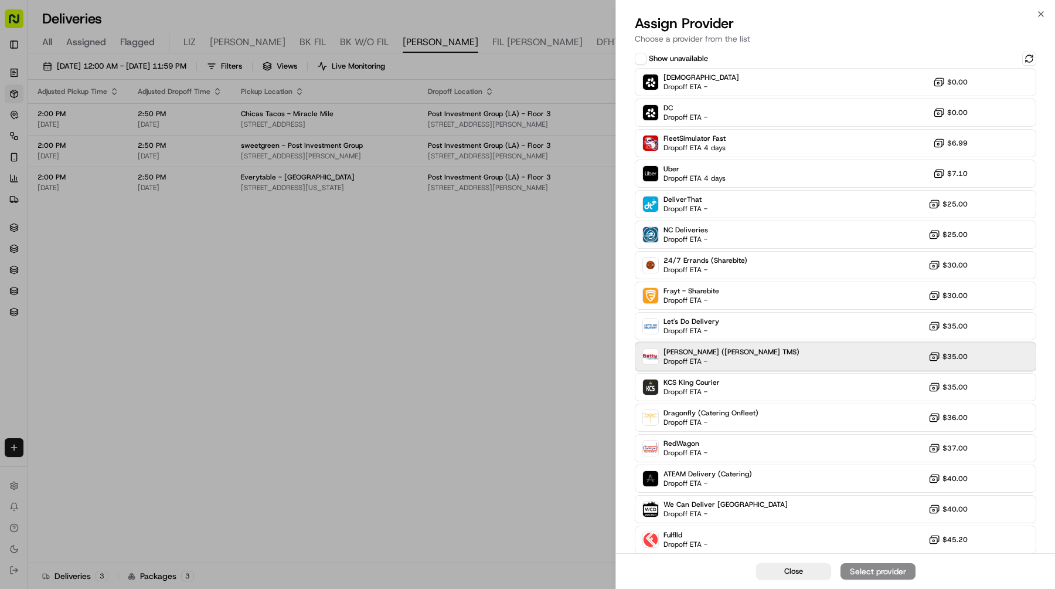
click at [745, 366] on div "[PERSON_NAME] ([PERSON_NAME] TMS) Dropoff ETA - $35.00" at bounding box center [836, 356] width 402 height 28
click at [858, 570] on div "Assign Provider" at bounding box center [877, 571] width 57 height 12
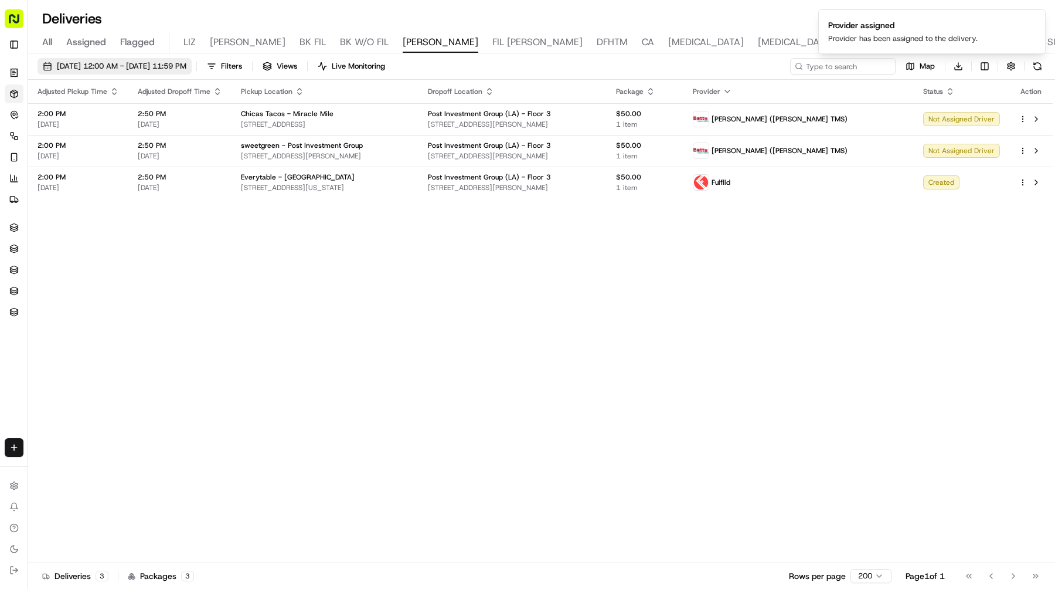
click at [175, 72] on button "[DATE] 12:00 AM - [DATE] 11:59 PM" at bounding box center [115, 66] width 154 height 16
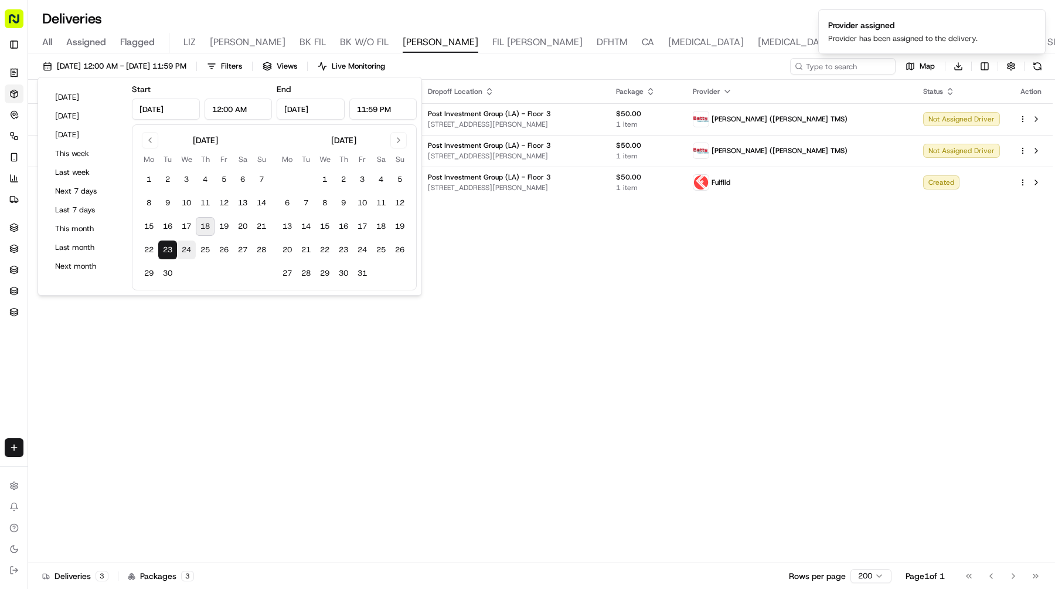
click at [190, 240] on button "24" at bounding box center [186, 249] width 19 height 19
type input "[DATE]"
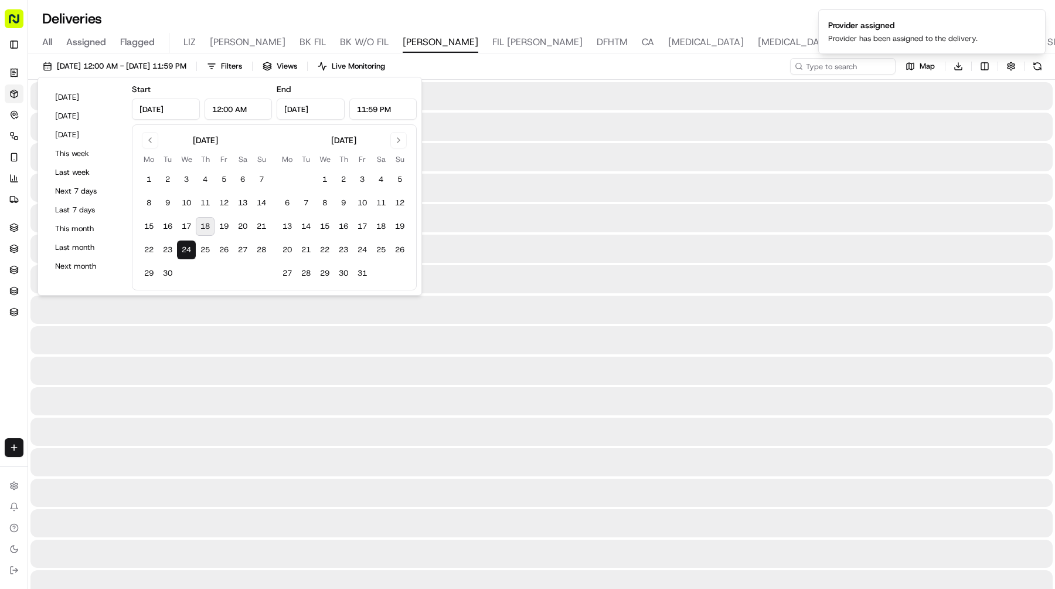
click at [190, 240] on button "24" at bounding box center [186, 249] width 19 height 19
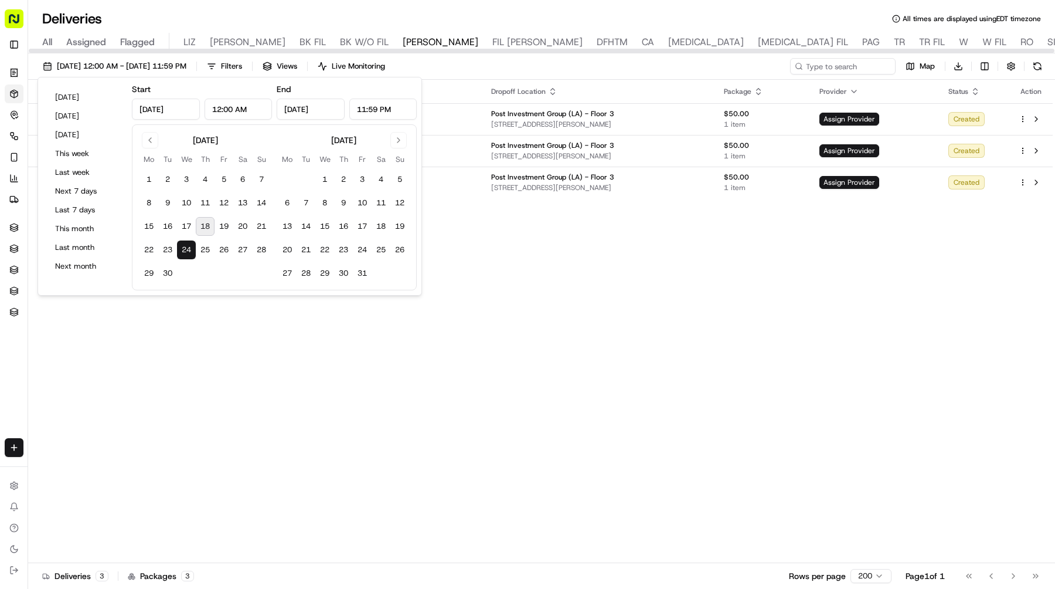
click at [492, 230] on div "Adjusted Pickup Time Adjusted Dropoff Time Pickup Location Dropoff Location Pac…" at bounding box center [540, 321] width 1025 height 483
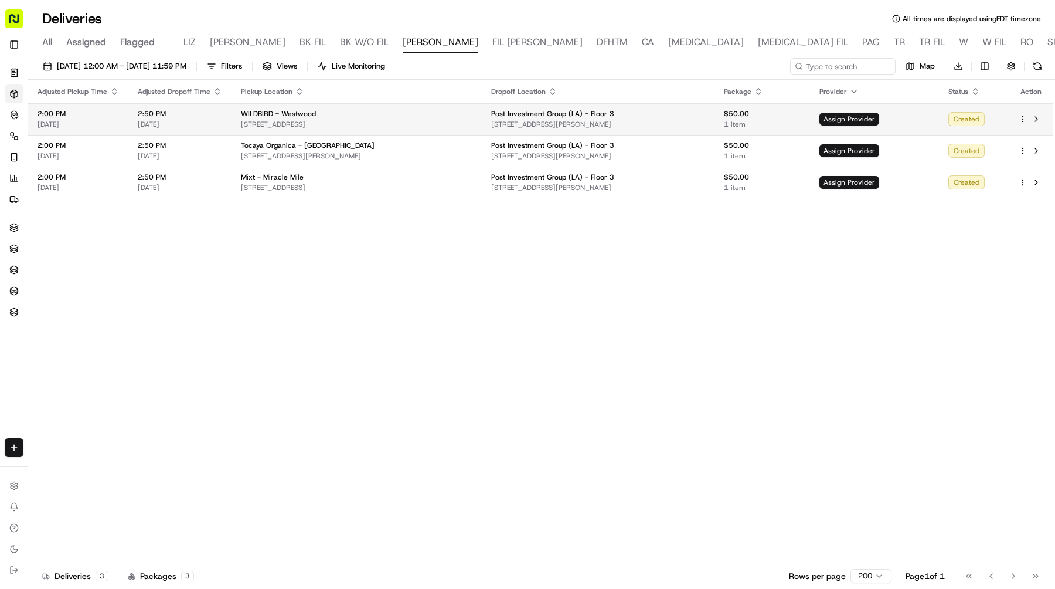
drag, startPoint x: 409, startPoint y: 121, endPoint x: 241, endPoint y: 124, distance: 168.3
click at [241, 124] on span "[STREET_ADDRESS]" at bounding box center [357, 124] width 232 height 9
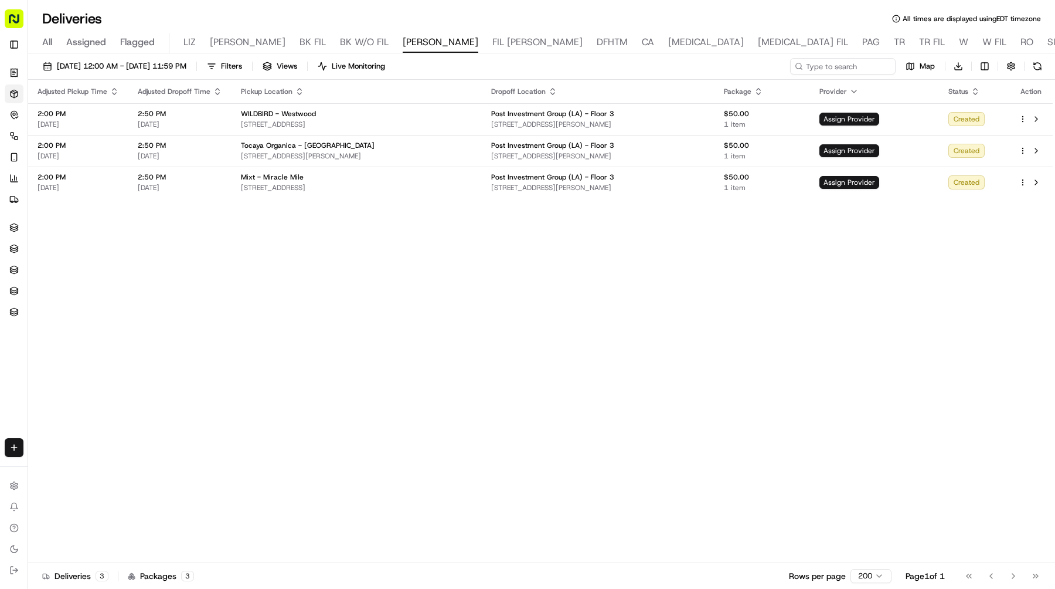
copy span "[STREET_ADDRESS]"
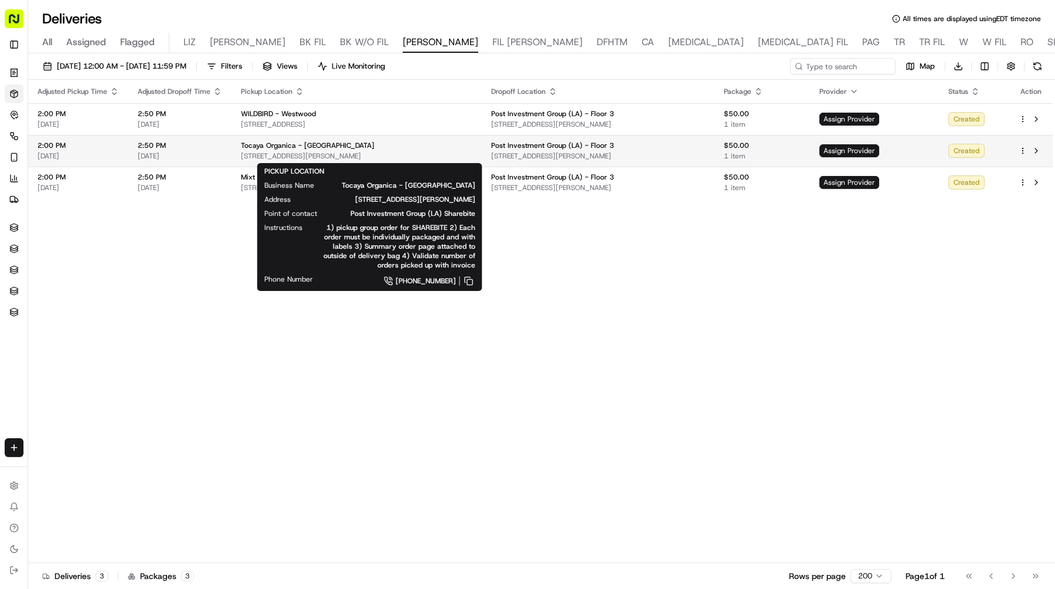
drag, startPoint x: 441, startPoint y: 157, endPoint x: 239, endPoint y: 157, distance: 202.2
click at [241, 157] on span "[STREET_ADDRESS][PERSON_NAME]" at bounding box center [357, 155] width 232 height 9
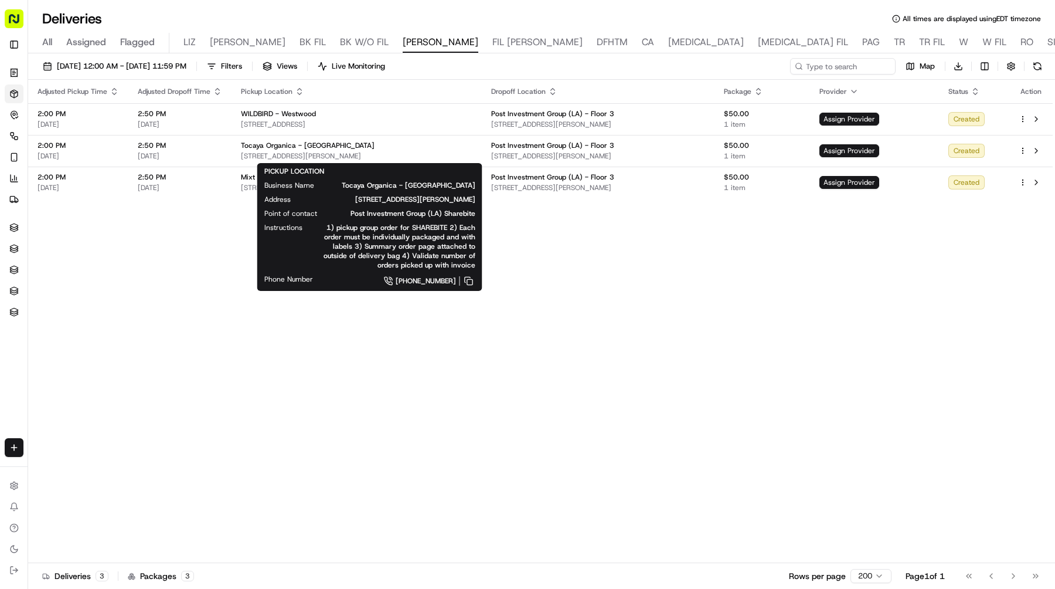
copy span "[STREET_ADDRESS][PERSON_NAME]"
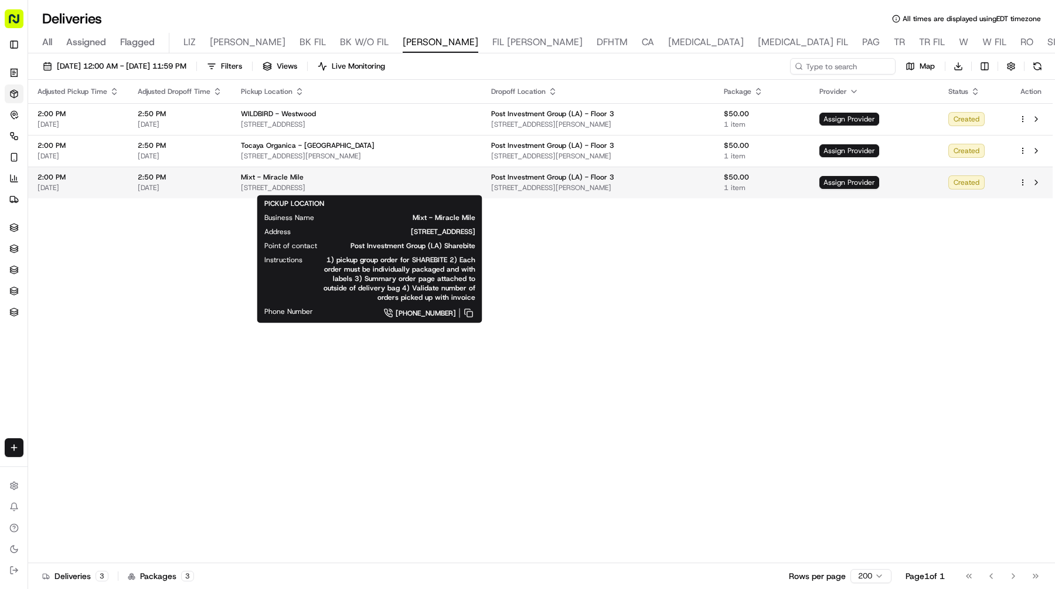
drag, startPoint x: 425, startPoint y: 192, endPoint x: 232, endPoint y: 191, distance: 193.4
click at [232, 191] on td "Mixt - Miracle Mile [STREET_ADDRESS]" at bounding box center [357, 182] width 250 height 32
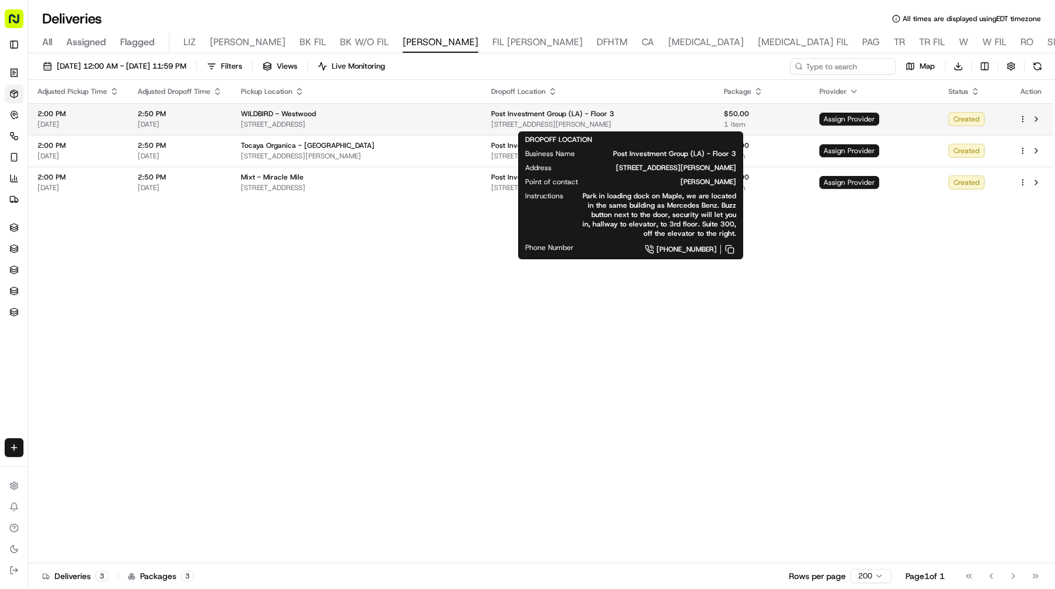
drag, startPoint x: 680, startPoint y: 118, endPoint x: 680, endPoint y: 124, distance: 6.4
click at [680, 124] on div "Post Investment Group ([GEOGRAPHIC_DATA]) - Floor 3 [STREET_ADDRESS][PERSON_NAM…" at bounding box center [598, 119] width 214 height 20
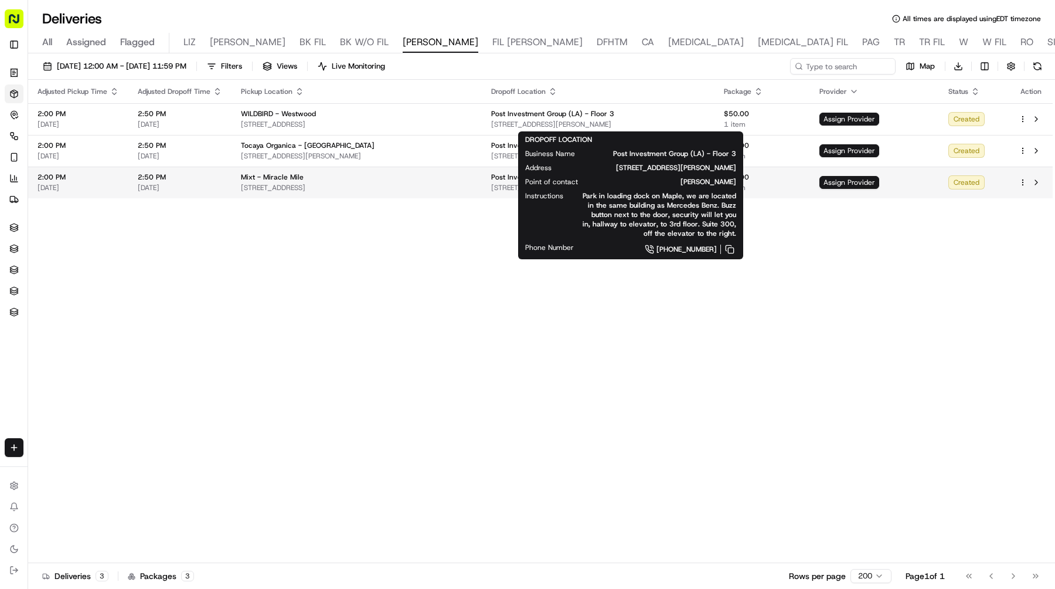
click at [390, 189] on span "[STREET_ADDRESS]" at bounding box center [357, 187] width 232 height 9
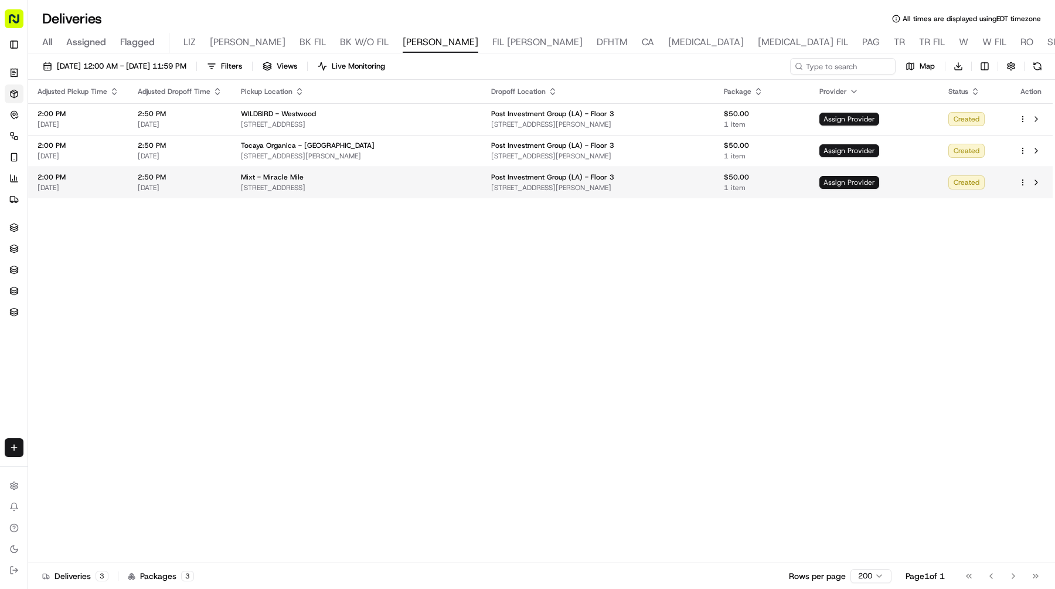
click at [862, 183] on span "Assign Provider" at bounding box center [849, 182] width 60 height 13
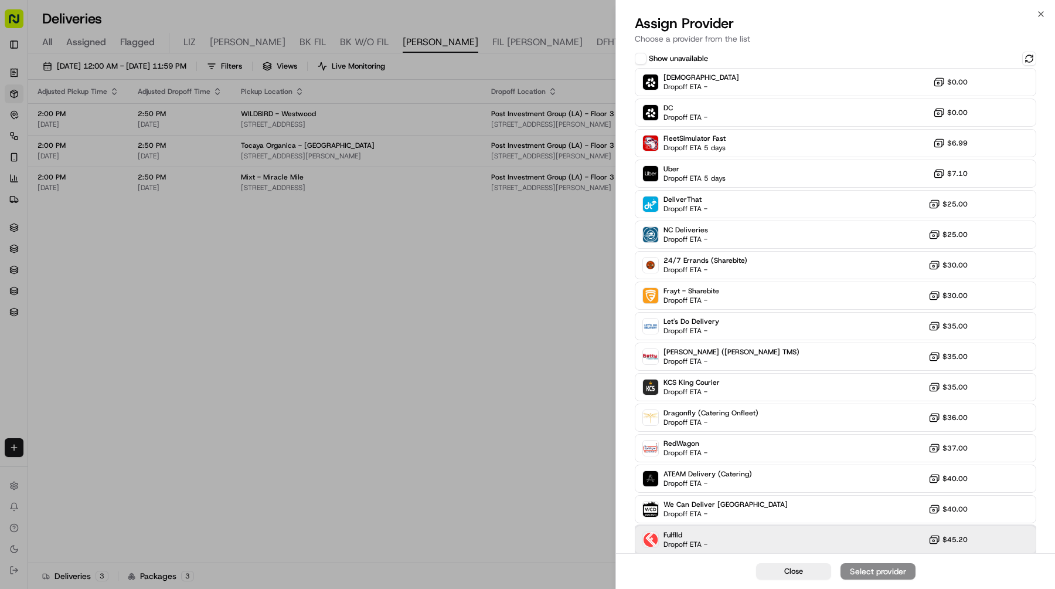
click at [778, 540] on div "Fulflld Dropoff ETA - $45.20" at bounding box center [836, 539] width 402 height 28
click at [861, 569] on div "Assign Provider" at bounding box center [877, 571] width 57 height 12
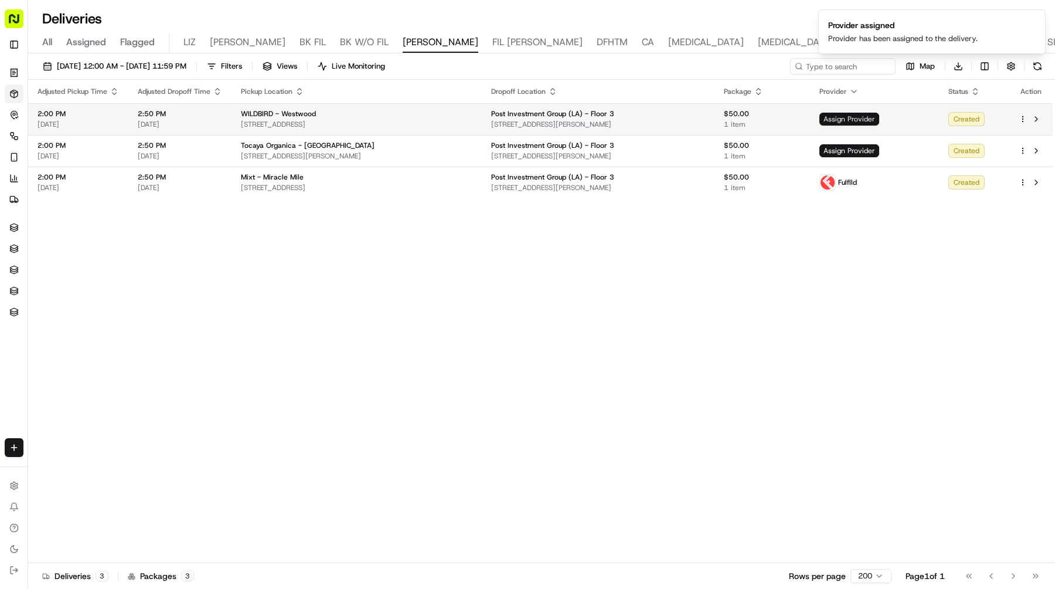
click at [874, 115] on span "Assign Provider" at bounding box center [849, 119] width 60 height 13
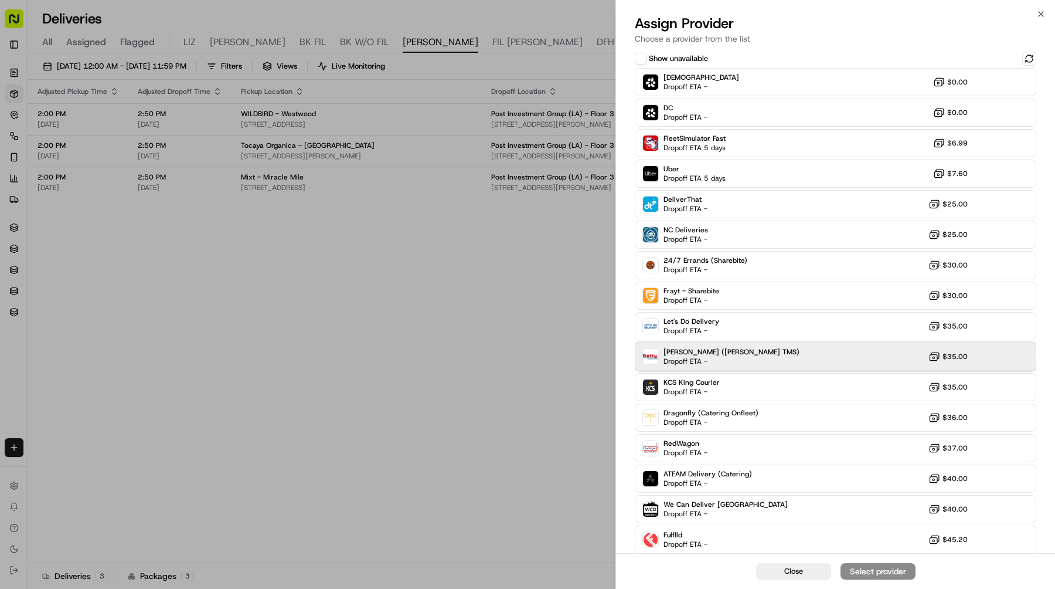
click at [729, 348] on div "[PERSON_NAME] ([PERSON_NAME] TMS) Dropoff ETA - $35.00" at bounding box center [836, 356] width 402 height 28
click at [860, 566] on div "Assign Provider" at bounding box center [877, 571] width 57 height 12
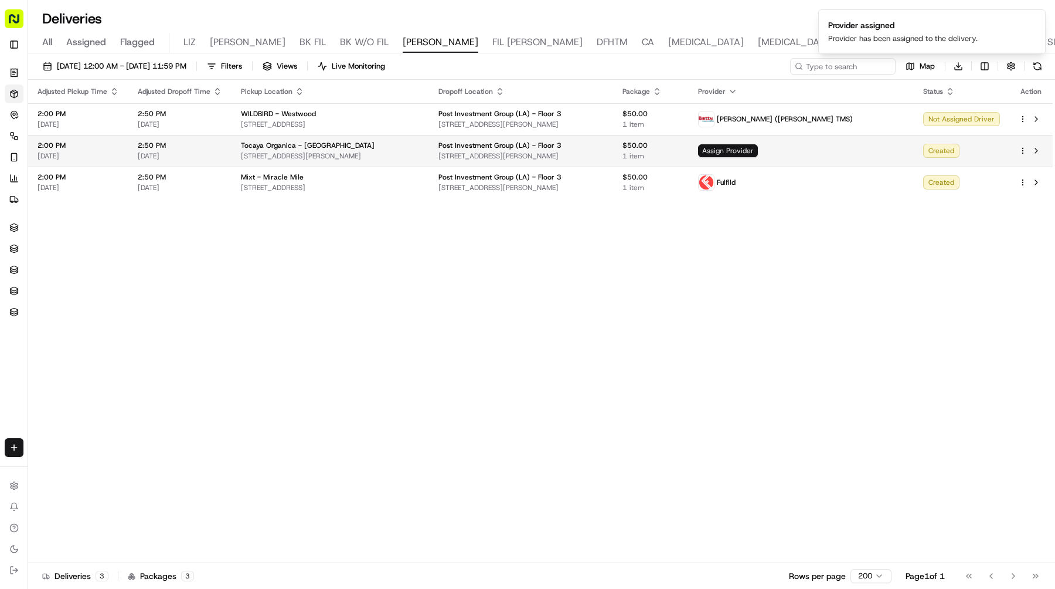
click at [758, 149] on span "Assign Provider" at bounding box center [728, 150] width 60 height 13
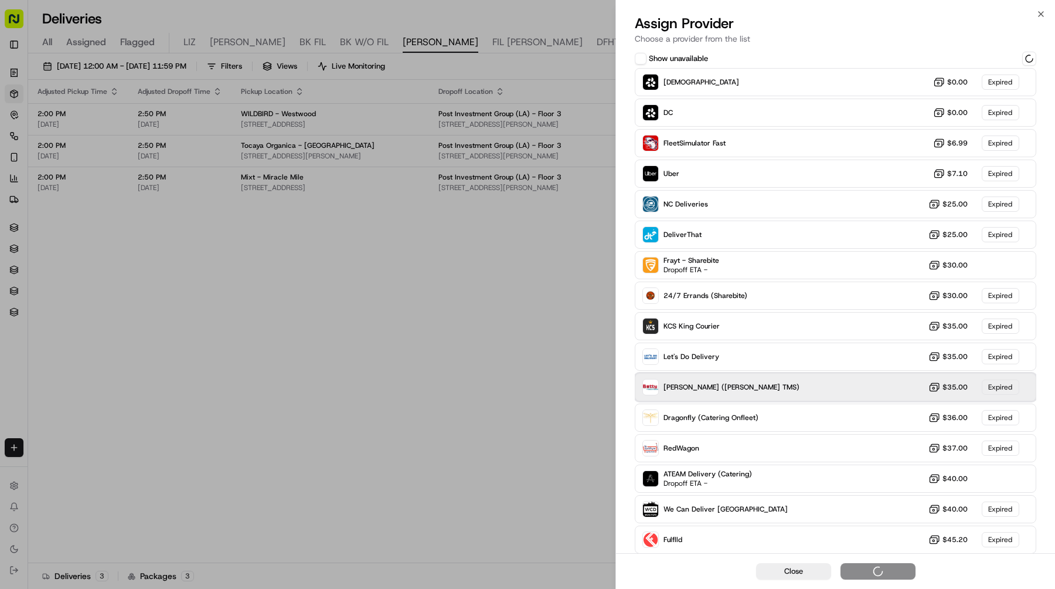
click at [706, 396] on div "[PERSON_NAME] ([PERSON_NAME] TMS) $35.00 Expired" at bounding box center [836, 387] width 402 height 28
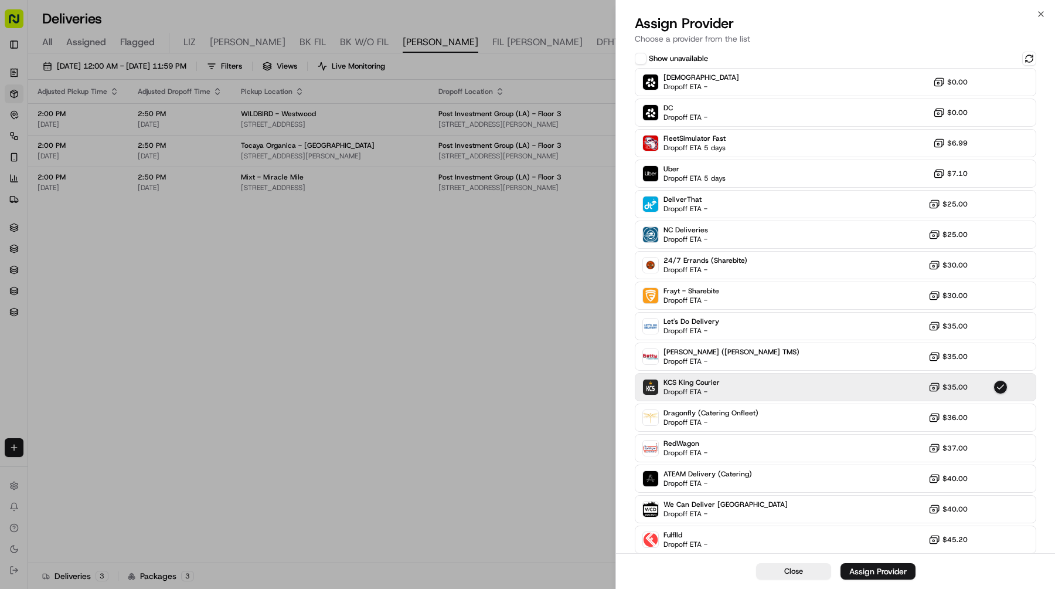
click at [705, 372] on div "Sharebite Dropoff ETA - $0.00 DC Dropoff ETA - $0.00 FleetSimulator Fast Dropof…" at bounding box center [836, 310] width 402 height 485
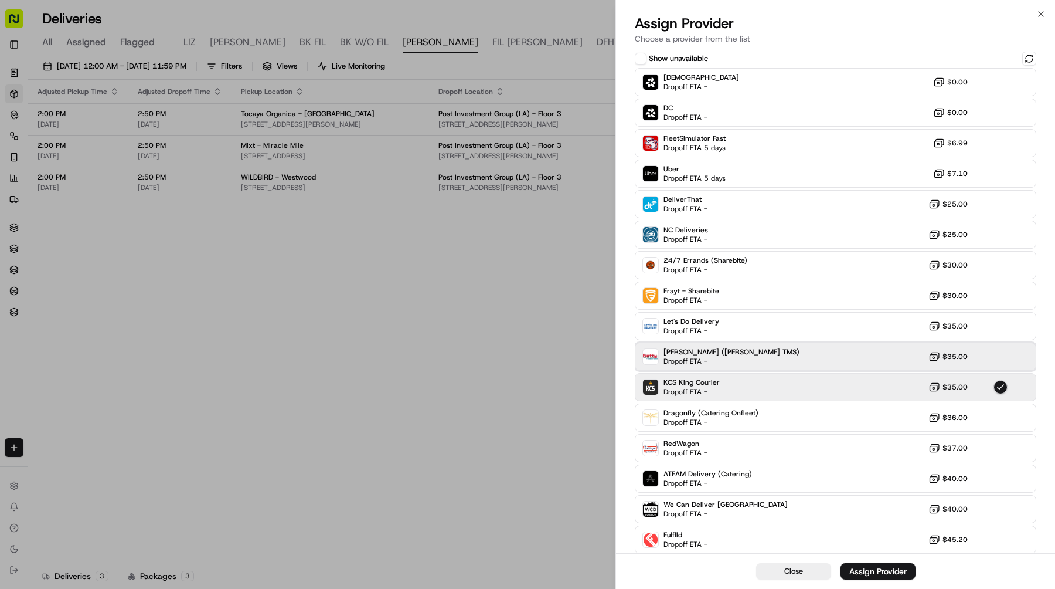
click at [708, 367] on div "[PERSON_NAME] ([PERSON_NAME] TMS) Dropoff ETA - $35.00" at bounding box center [836, 356] width 402 height 28
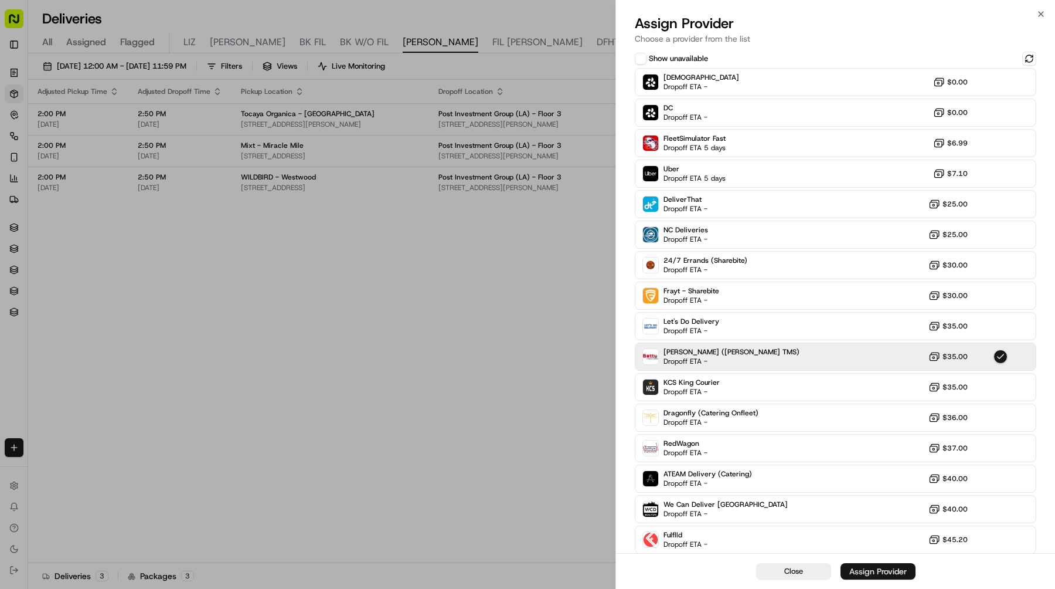
click at [868, 569] on div "Assign Provider" at bounding box center [877, 571] width 57 height 12
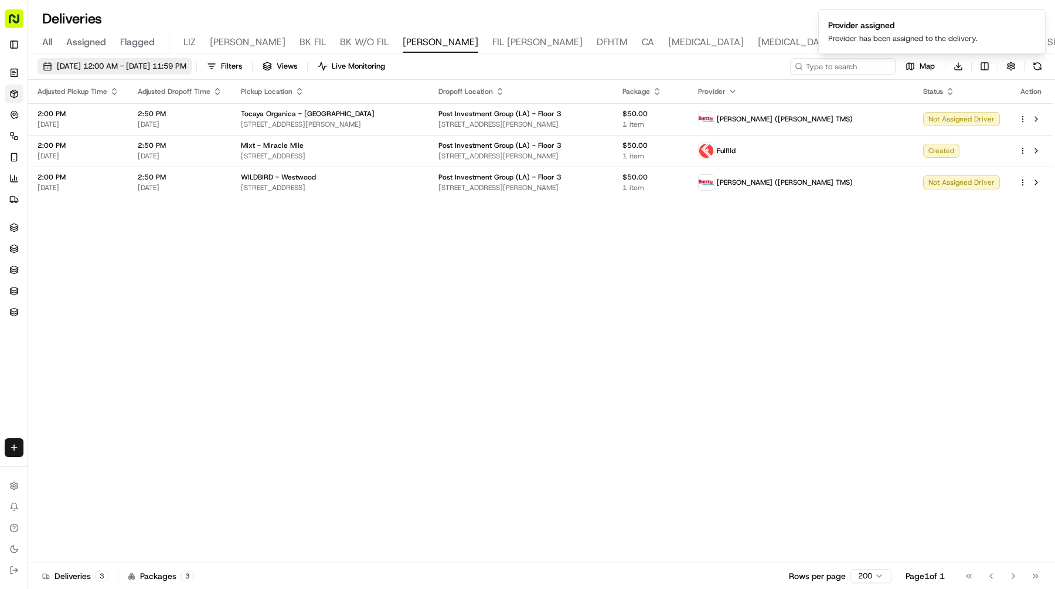
click at [186, 70] on span "[DATE] 12:00 AM - [DATE] 11:59 PM" at bounding box center [122, 66] width 130 height 11
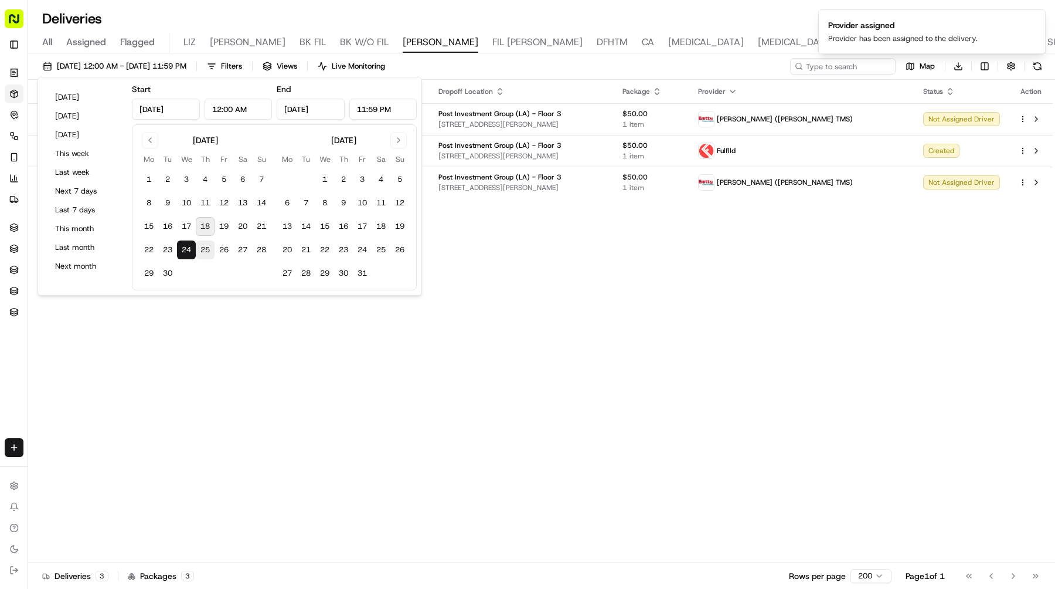
click at [204, 247] on button "25" at bounding box center [205, 249] width 19 height 19
type input "[DATE]"
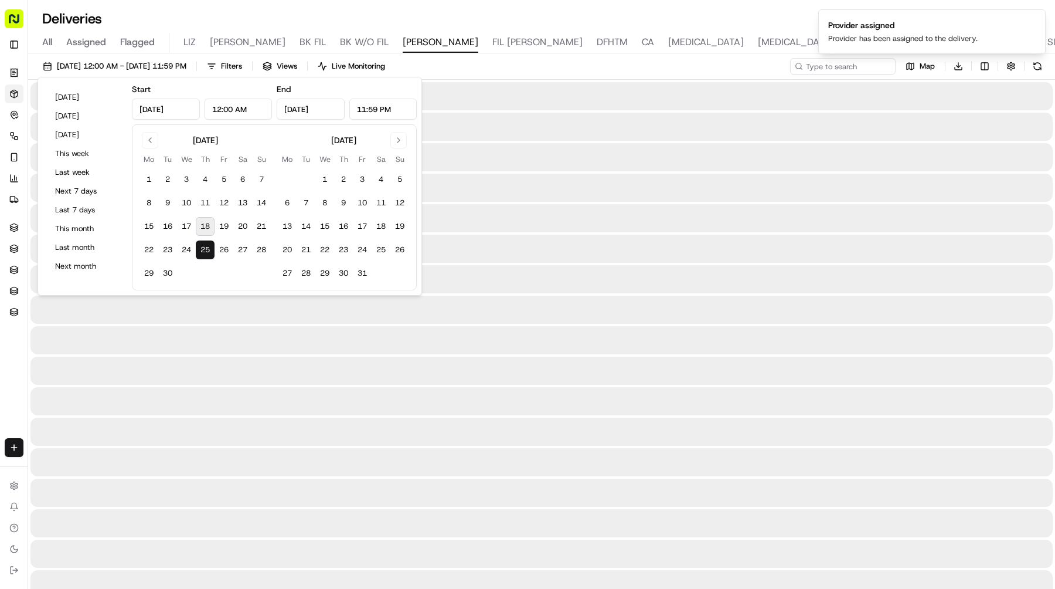
click at [204, 247] on button "25" at bounding box center [205, 249] width 19 height 19
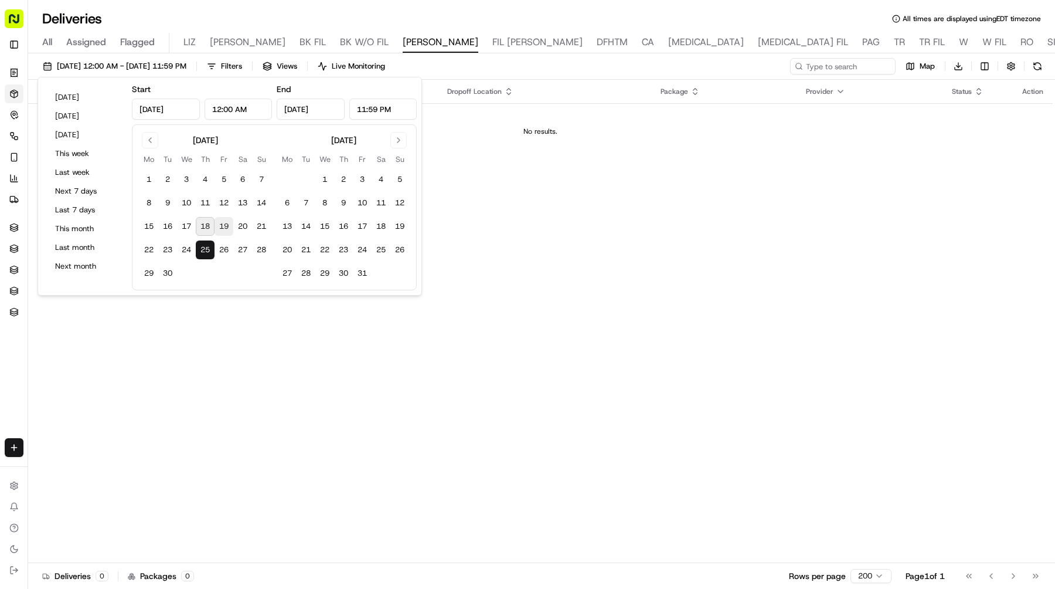
click at [221, 222] on button "19" at bounding box center [224, 226] width 19 height 19
type input "[DATE]"
click at [221, 222] on button "19" at bounding box center [224, 226] width 19 height 19
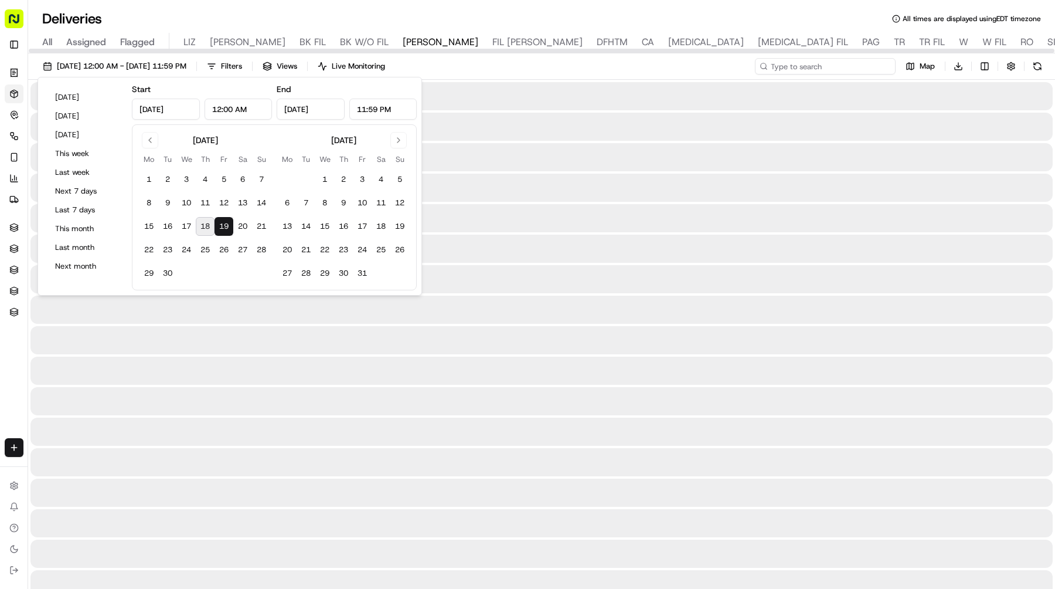
click at [810, 63] on input at bounding box center [825, 66] width 141 height 16
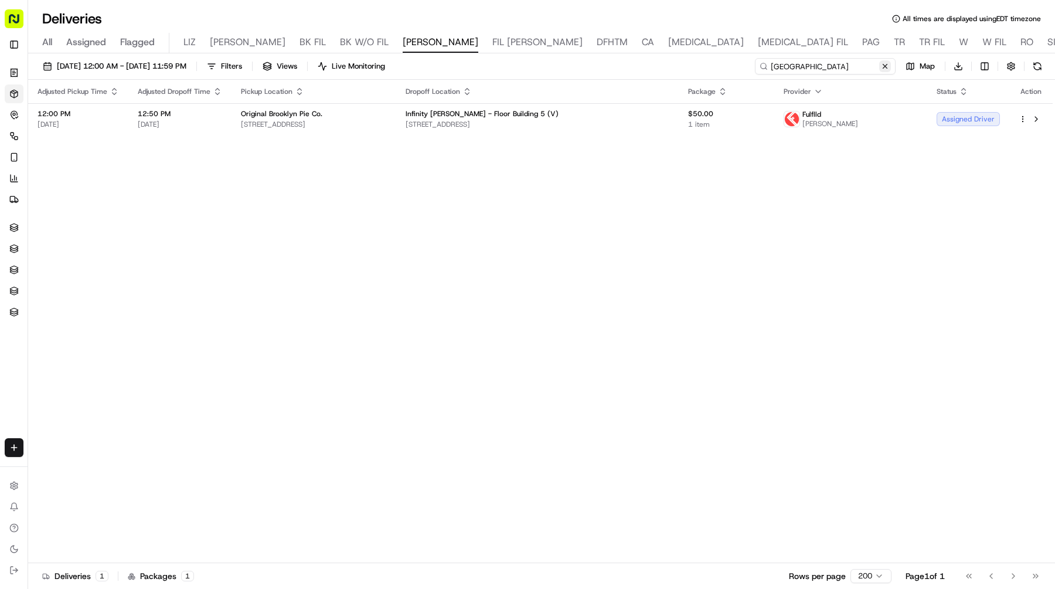
type input "[GEOGRAPHIC_DATA]"
click at [890, 63] on button at bounding box center [885, 66] width 12 height 12
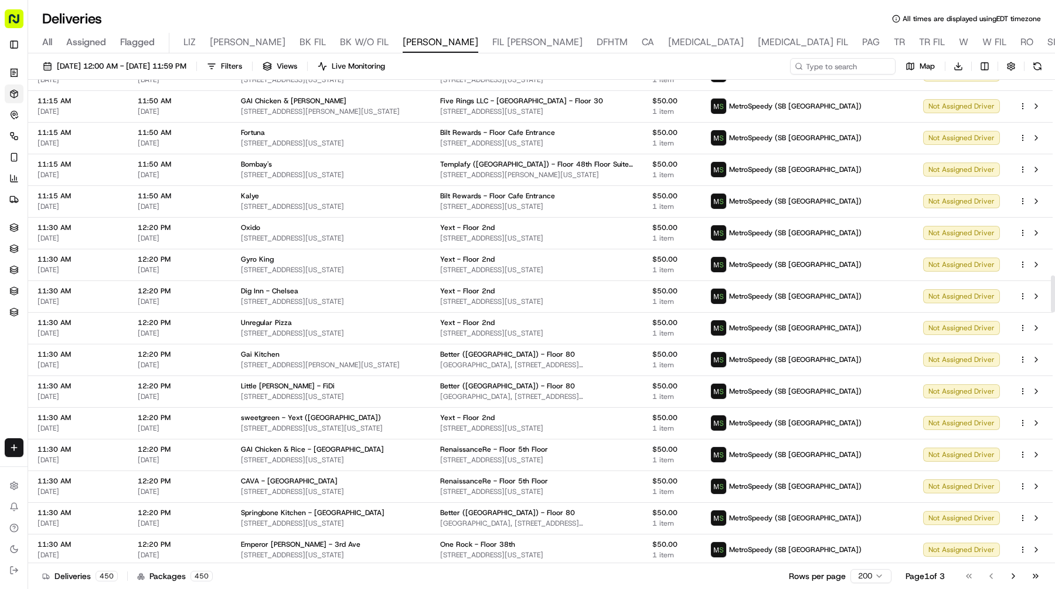
scroll to position [2580, 0]
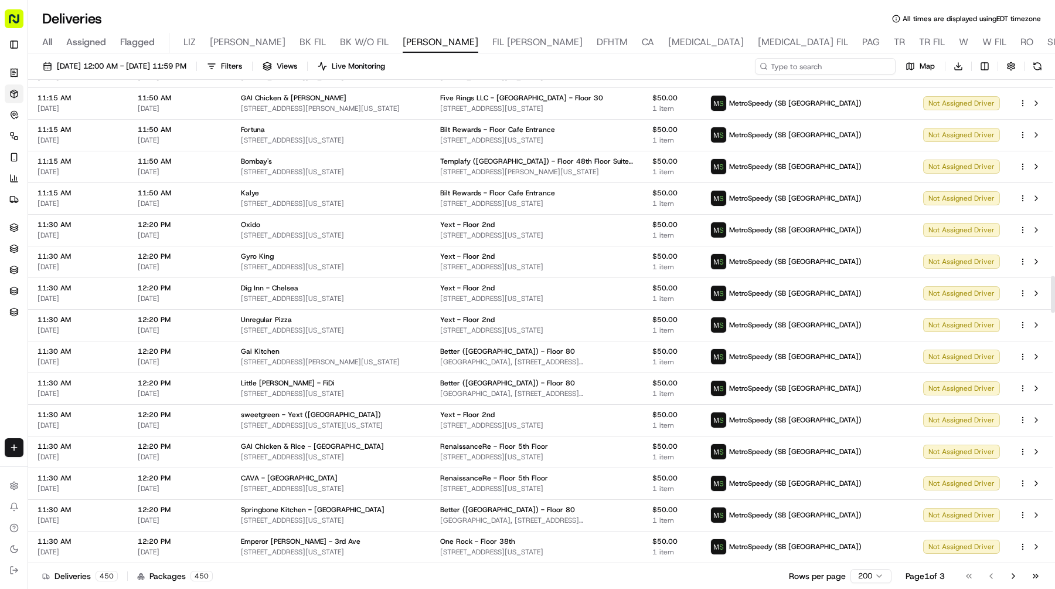
click at [866, 66] on input at bounding box center [825, 66] width 141 height 16
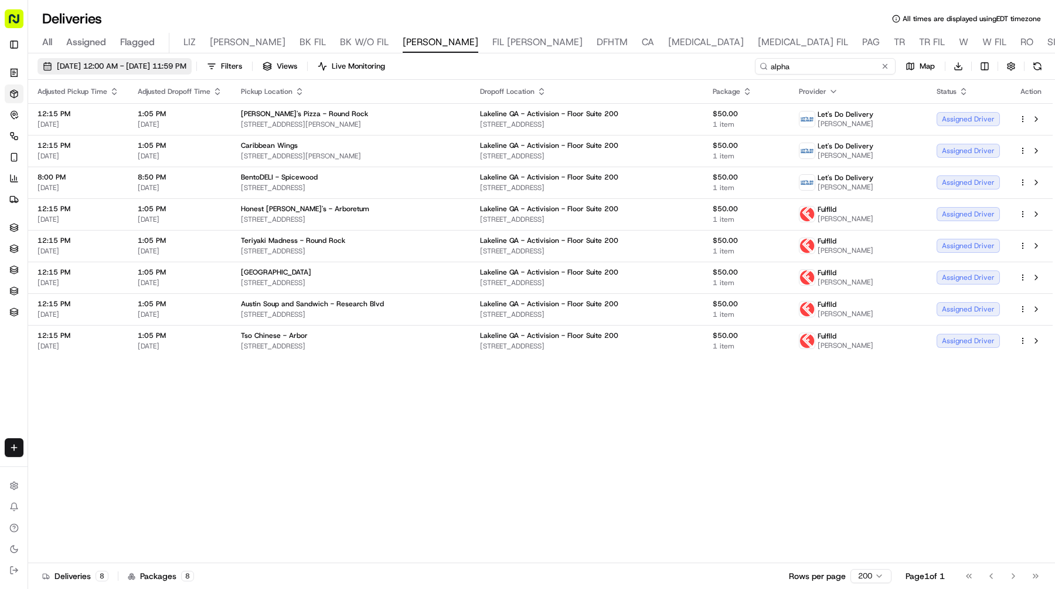
type input "alpha"
click at [161, 69] on span "[DATE] 12:00 AM - [DATE] 11:59 PM" at bounding box center [122, 66] width 130 height 11
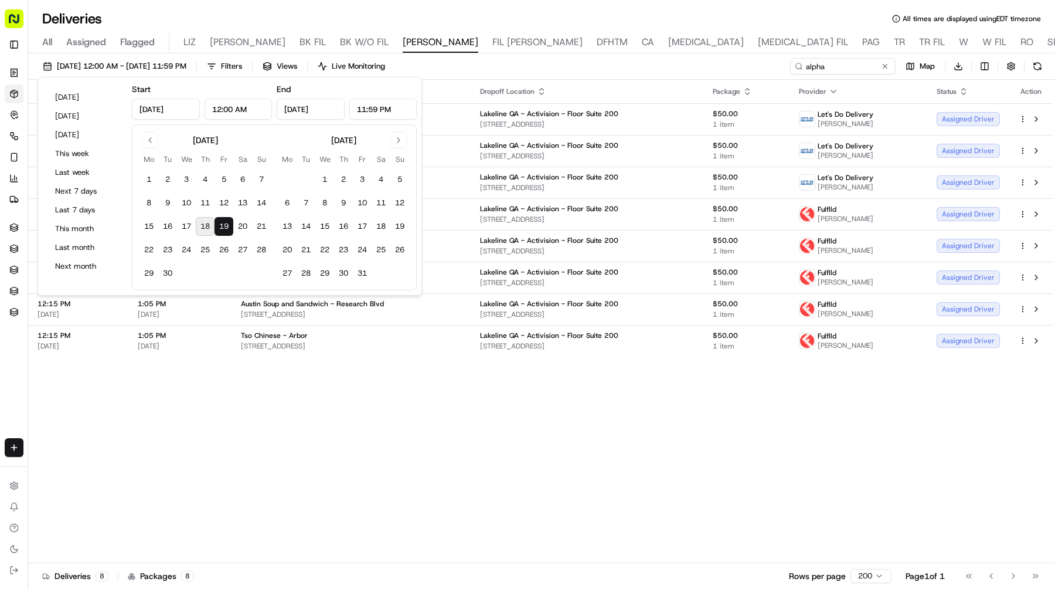
click at [202, 226] on button "18" at bounding box center [205, 226] width 19 height 19
type input "[DATE]"
click at [202, 226] on button "18" at bounding box center [205, 226] width 19 height 19
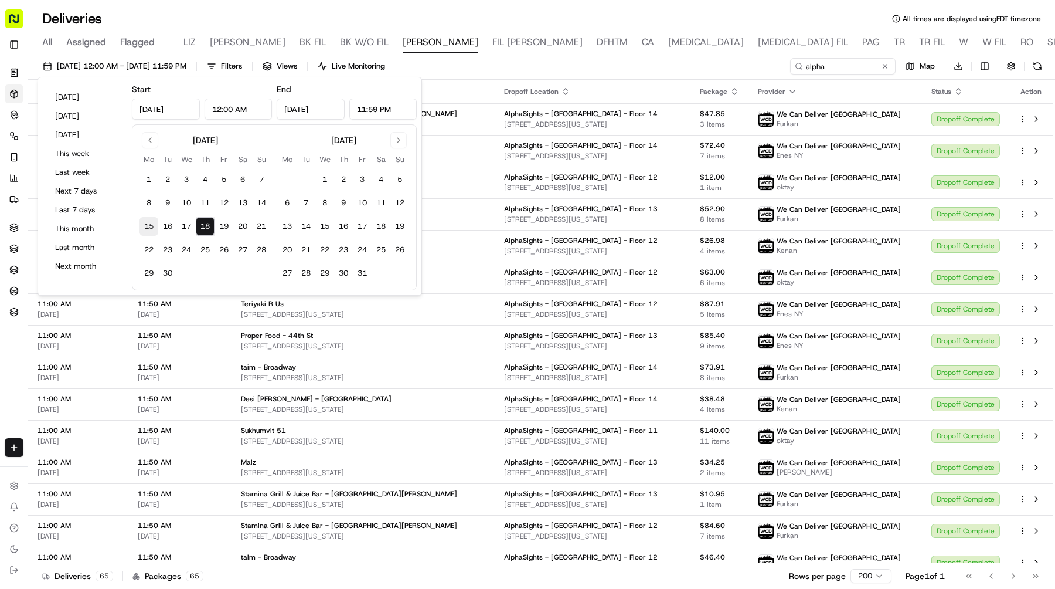
click at [151, 226] on button "15" at bounding box center [149, 226] width 19 height 19
type input "[DATE]"
click at [151, 226] on button "15" at bounding box center [149, 226] width 19 height 19
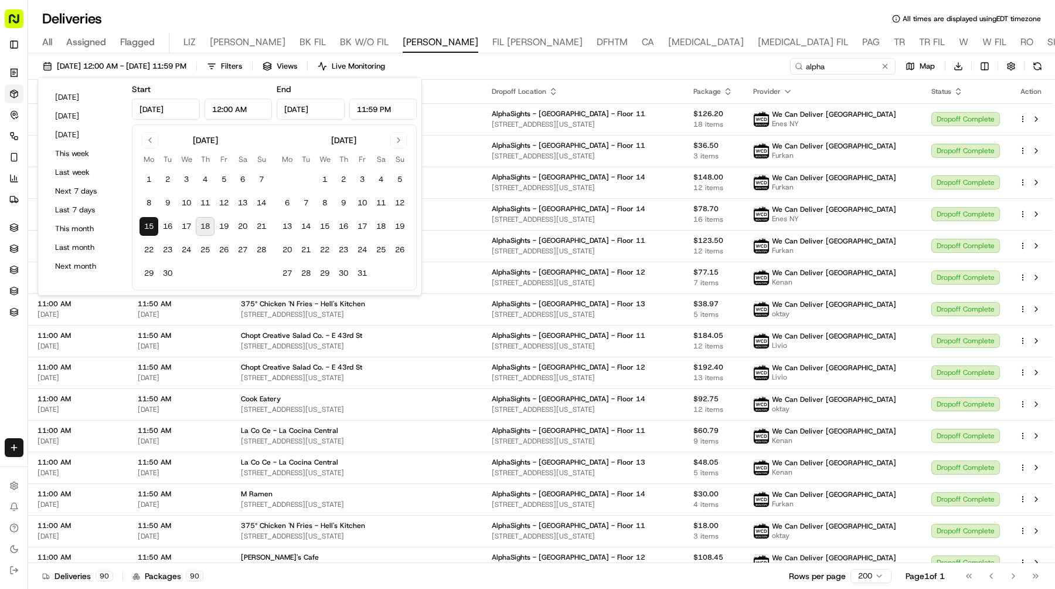
click at [790, 8] on div "Deliveries All times are displayed using EDT timezone All Assigned Flagged [PER…" at bounding box center [541, 294] width 1027 height 589
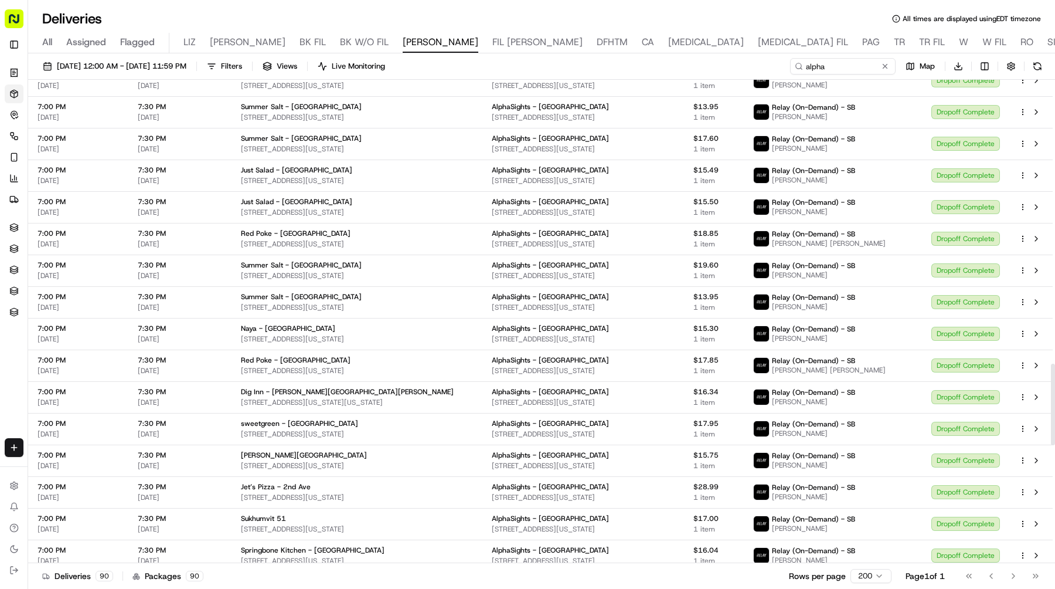
scroll to position [1688, 0]
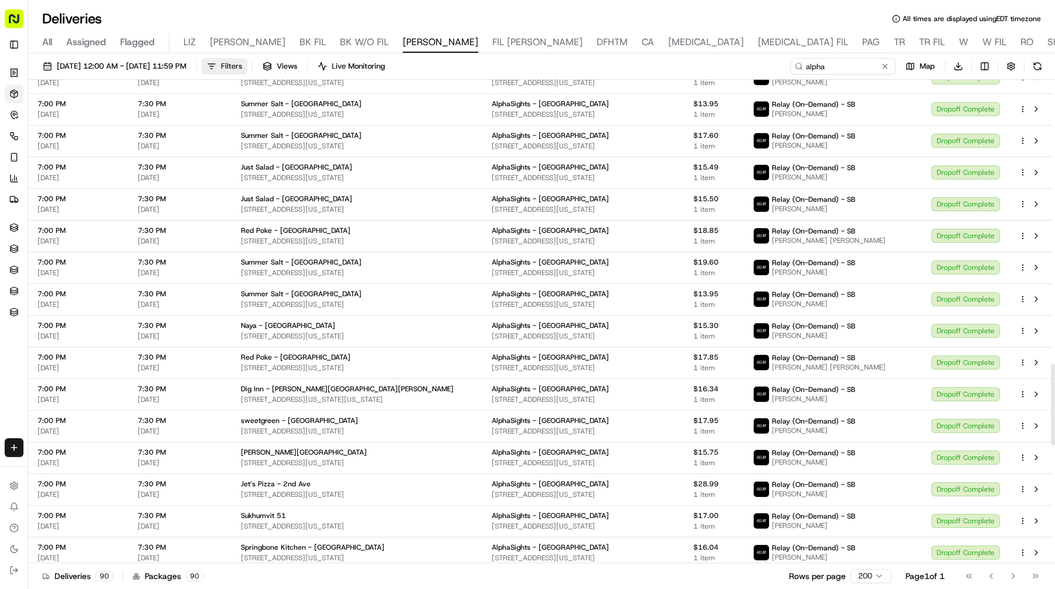
click at [247, 65] on button "Filters" at bounding box center [225, 66] width 46 height 16
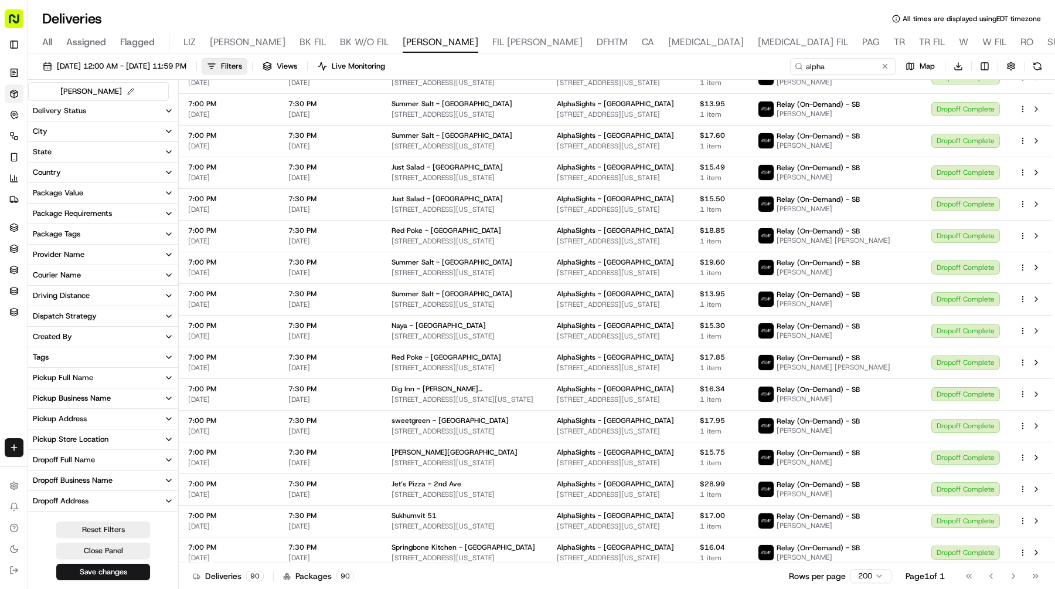
click at [77, 355] on button "Tags" at bounding box center [103, 357] width 150 height 20
click at [38, 396] on Order "Group Order" at bounding box center [37, 398] width 9 height 9
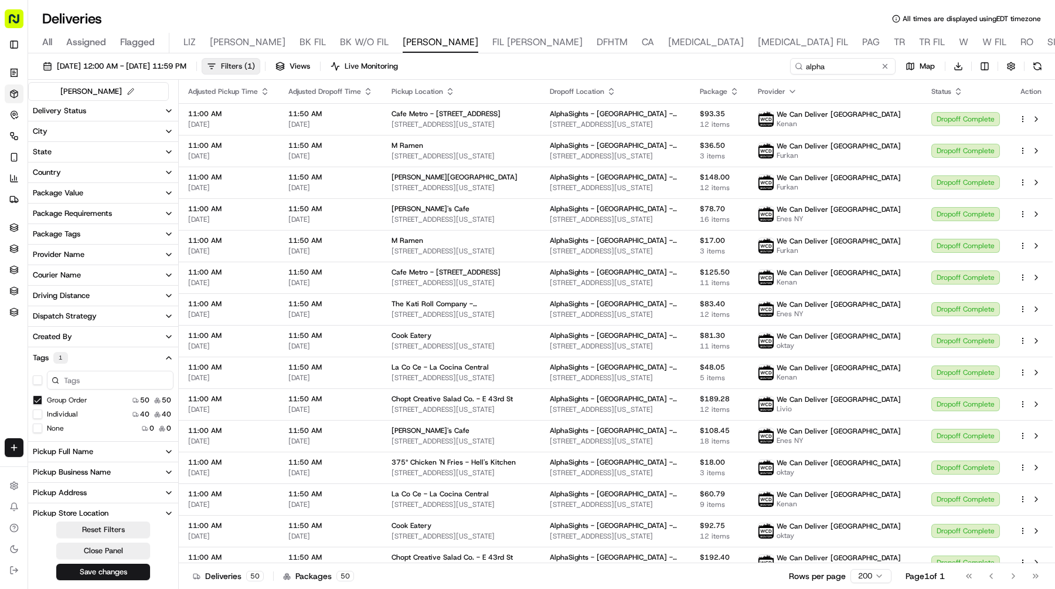
click at [255, 70] on span "Filters ( 1 )" at bounding box center [238, 66] width 34 height 11
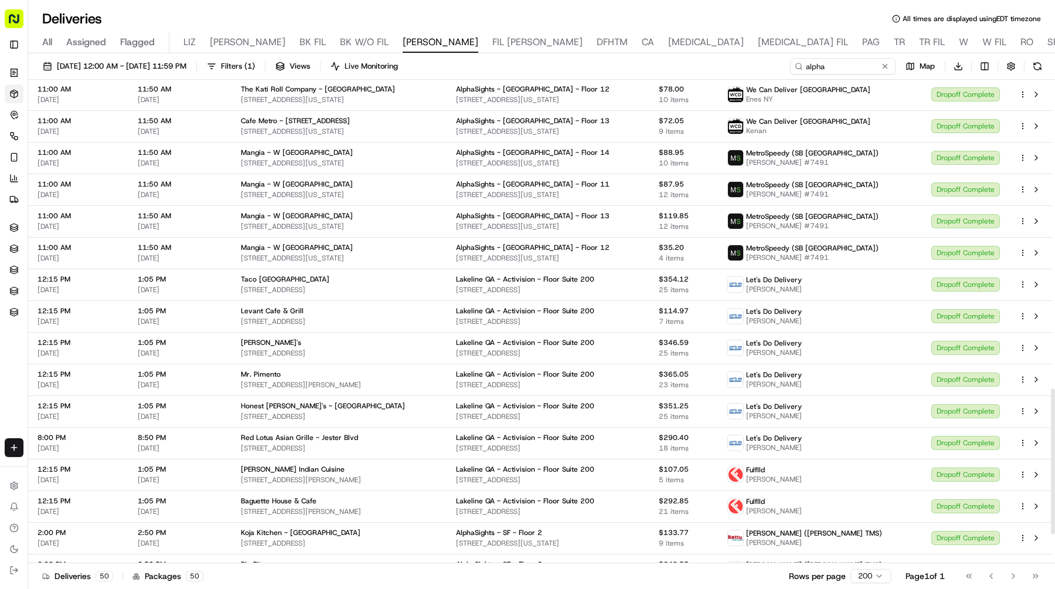
scroll to position [1123, 0]
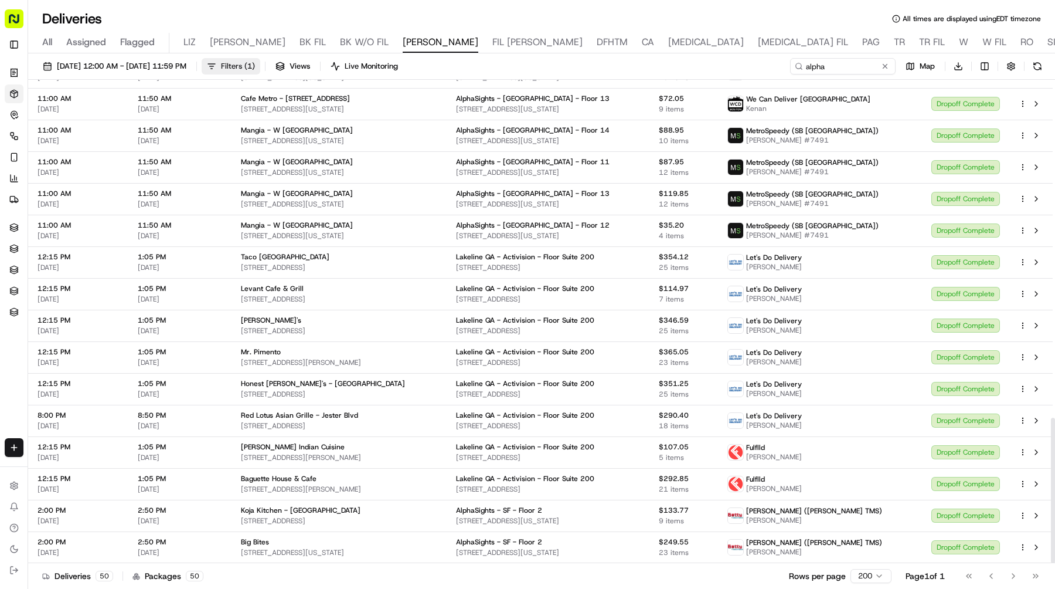
click at [255, 64] on span "( 1 )" at bounding box center [249, 66] width 11 height 11
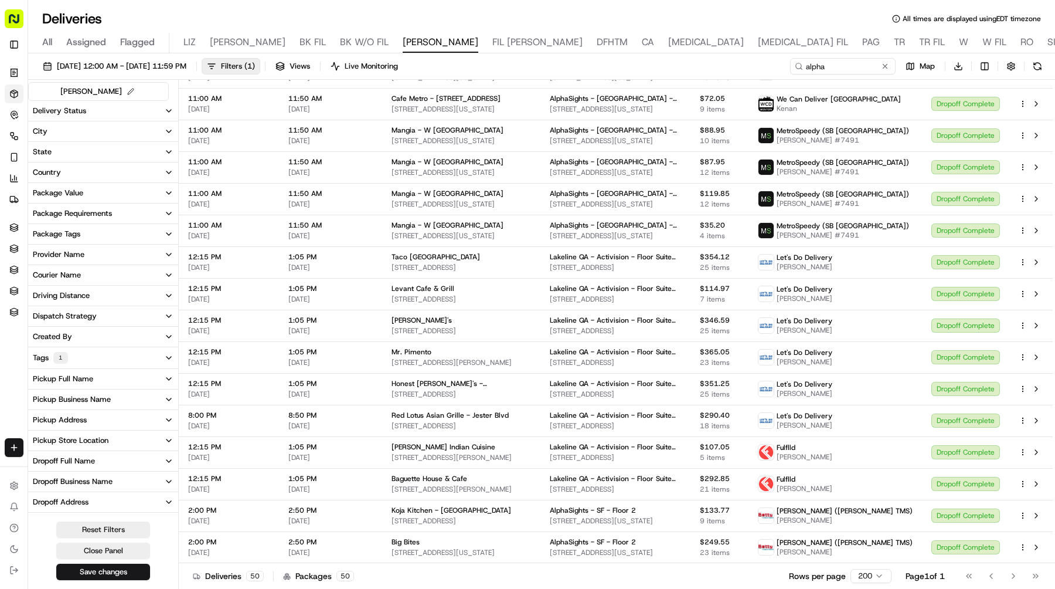
click at [80, 128] on button "City" at bounding box center [103, 131] width 150 height 20
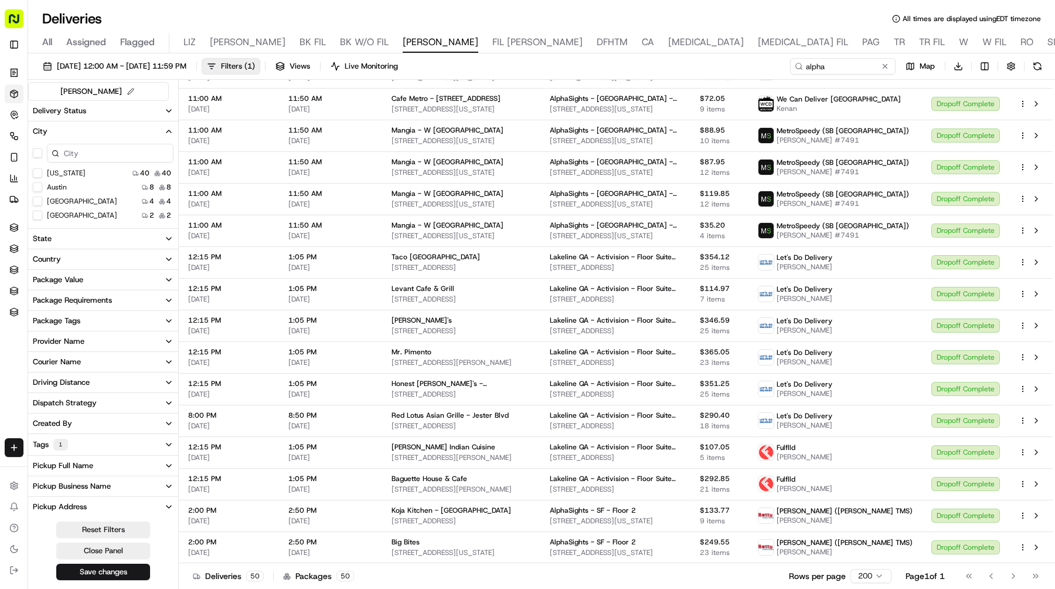
click at [35, 176] on York "[US_STATE]" at bounding box center [37, 172] width 9 height 9
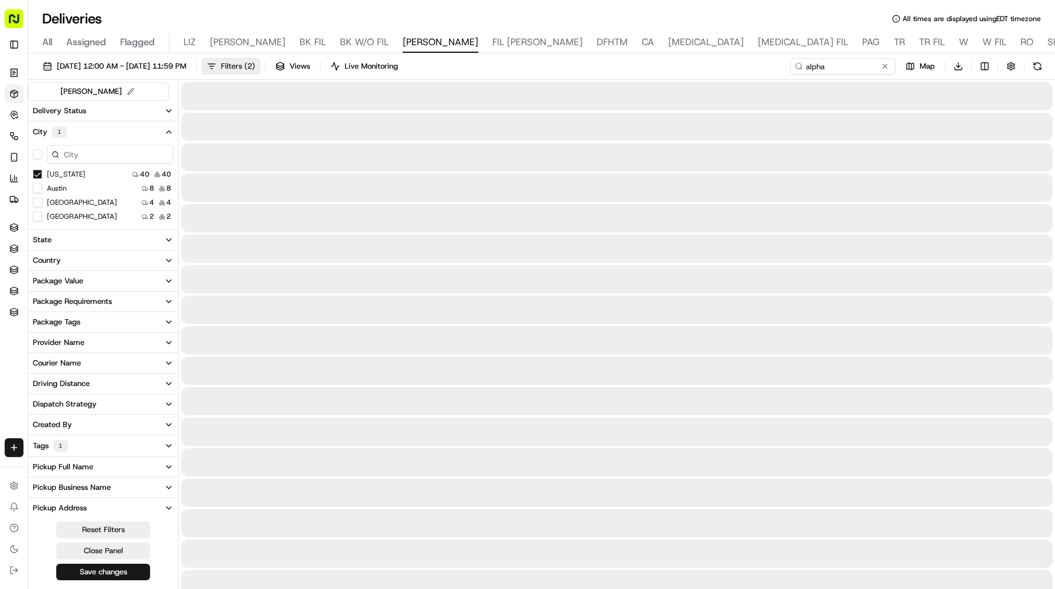
click at [255, 64] on span "Filters ( 2 )" at bounding box center [238, 66] width 34 height 11
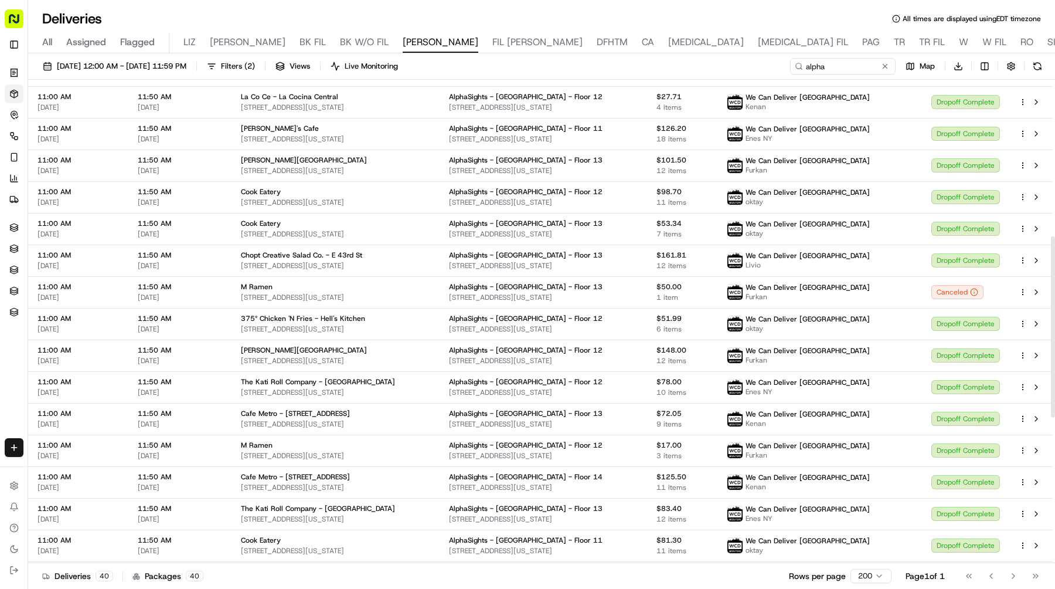
scroll to position [807, 0]
